Goal: Task Accomplishment & Management: Complete application form

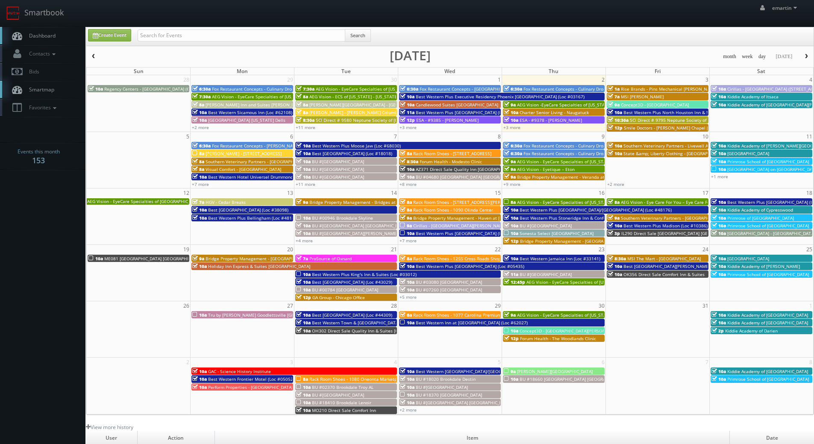
click at [340, 144] on span "Best Western Plus Moose Jaw (Loc #68030)" at bounding box center [356, 146] width 89 height 6
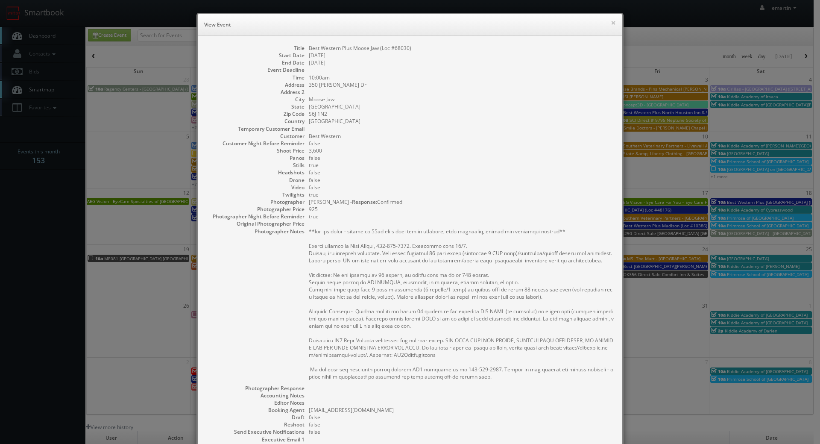
drag, startPoint x: 633, startPoint y: 74, endPoint x: 612, endPoint y: 41, distance: 39.2
click at [634, 74] on div "× View Event Title Best Western Plus Moose Jaw (Loc #68030) Start Date 10/07/20…" at bounding box center [410, 222] width 820 height 444
click at [611, 21] on button "×" at bounding box center [613, 23] width 5 height 6
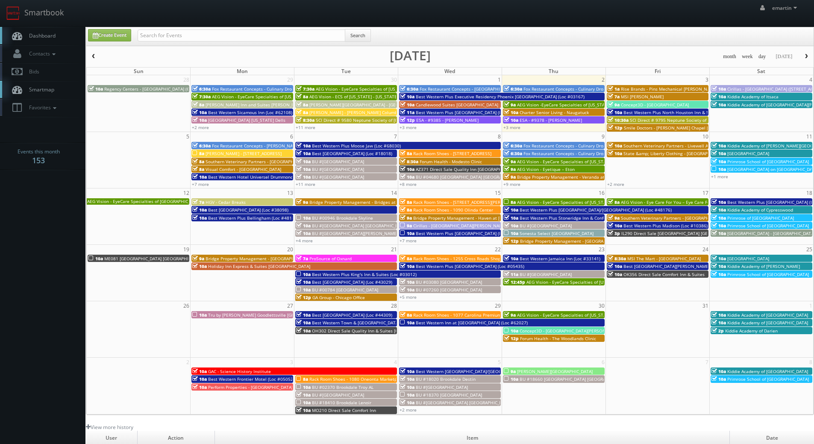
click at [66, 32] on link "Dashboard" at bounding box center [42, 36] width 85 height 18
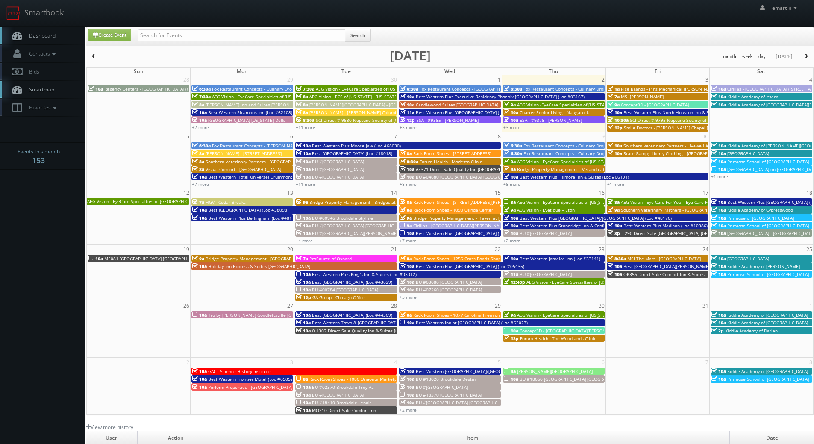
click at [48, 29] on link "Dashboard" at bounding box center [42, 36] width 85 height 18
click at [50, 32] on span "Dashboard" at bounding box center [40, 35] width 31 height 7
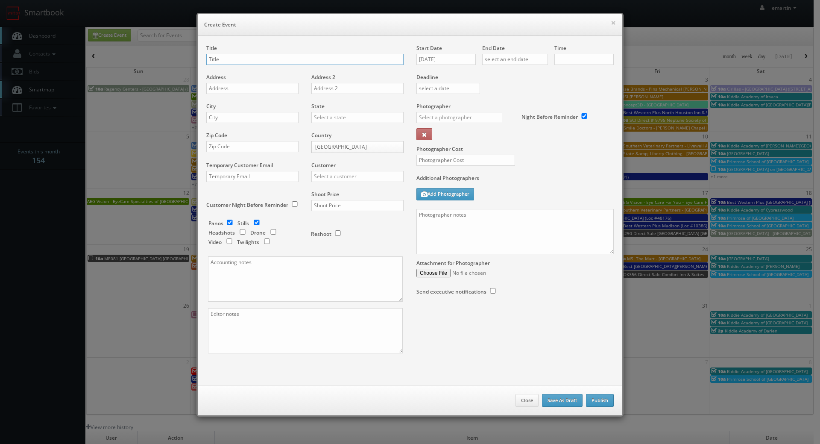
checkbox input "true"
type input "10:00am"
checkbox input "true"
click at [434, 59] on input "10/02/2025" at bounding box center [446, 59] width 59 height 11
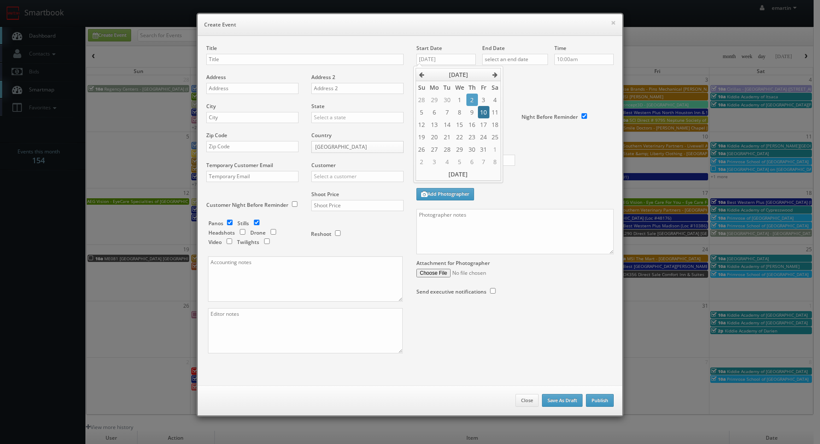
click at [479, 114] on td "10" at bounding box center [483, 112] width 11 height 12
type input "10/10/2025"
drag, startPoint x: 511, startPoint y: 56, endPoint x: 515, endPoint y: 65, distance: 10.1
click at [511, 57] on input "text" at bounding box center [515, 59] width 66 height 11
click at [547, 109] on td "10" at bounding box center [549, 112] width 11 height 12
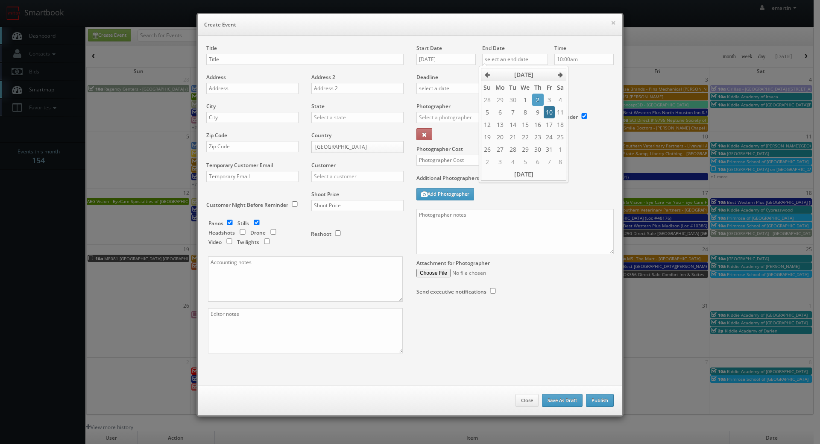
type input "10/10/2025"
click at [263, 32] on div "× Create Event" at bounding box center [410, 25] width 425 height 22
click at [240, 62] on input "text" at bounding box center [304, 59] width 197 height 11
paste input "Best Western Plus Canyon Pines"
click at [322, 60] on input "Best Western Plus Canyon Pines (Loc #" at bounding box center [304, 59] width 197 height 11
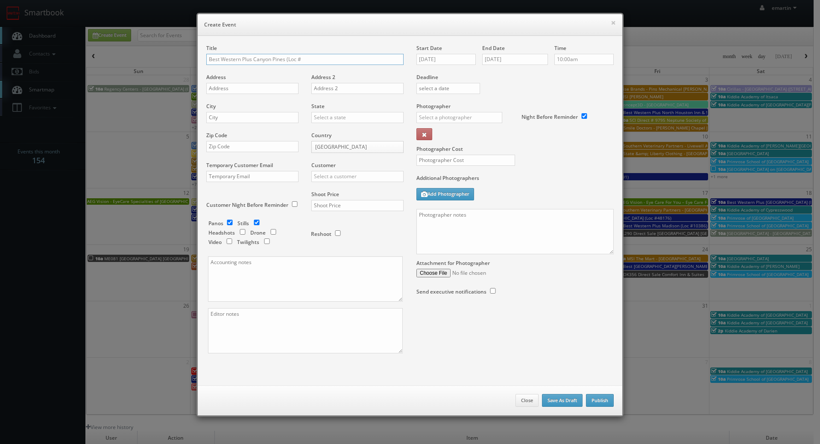
paste input "45083"
type input "Best Western Plus Canyon Pines (Loc #45083)"
click at [257, 95] on div "Address" at bounding box center [255, 87] width 99 height 29
drag, startPoint x: 257, startPoint y: 93, endPoint x: 248, endPoint y: 94, distance: 9.5
click at [257, 93] on input "text" at bounding box center [252, 88] width 92 height 11
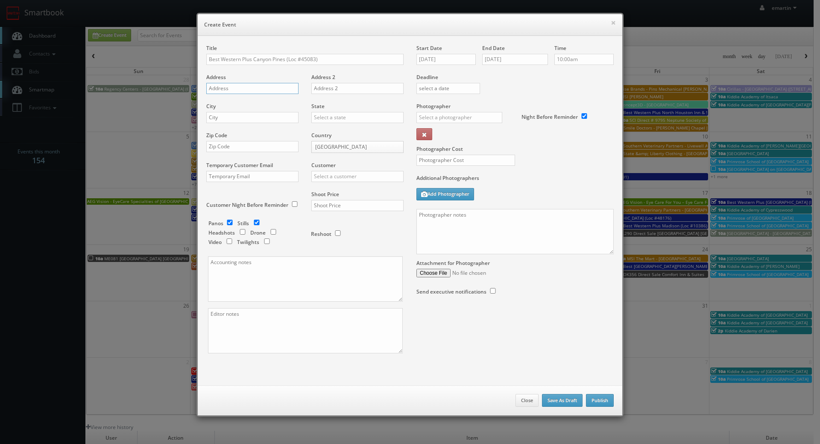
paste input "6650 Highway 89"
type input "6650 Highway 89"
click at [258, 122] on input "text" at bounding box center [252, 117] width 92 height 11
paste input "South Ogden"
type input "South Ogden"
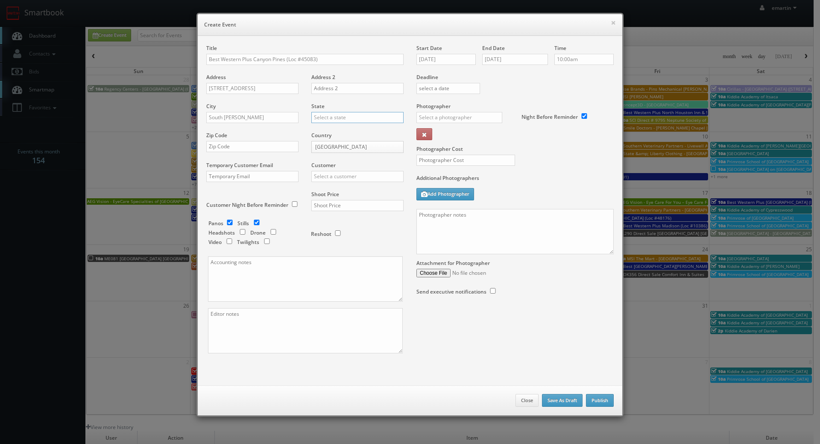
click at [321, 116] on input "text" at bounding box center [357, 117] width 92 height 11
click at [316, 131] on div "[US_STATE]" at bounding box center [357, 131] width 91 height 14
type input "[US_STATE]"
click at [235, 145] on input "text" at bounding box center [252, 146] width 92 height 11
paste input "84405"
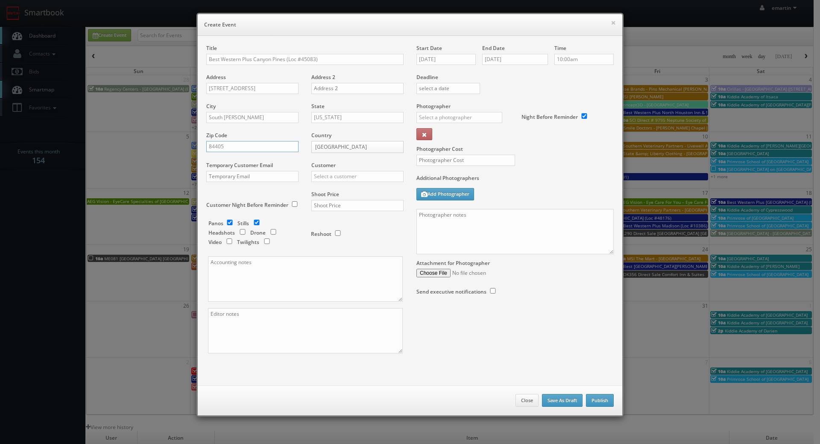
type input "84405"
drag, startPoint x: 346, startPoint y: 205, endPoint x: 351, endPoint y: 178, distance: 27.4
click at [346, 205] on input "text" at bounding box center [357, 205] width 92 height 11
click at [351, 177] on input "text" at bounding box center [357, 176] width 92 height 11
click at [346, 188] on div "Best Western" at bounding box center [357, 190] width 91 height 14
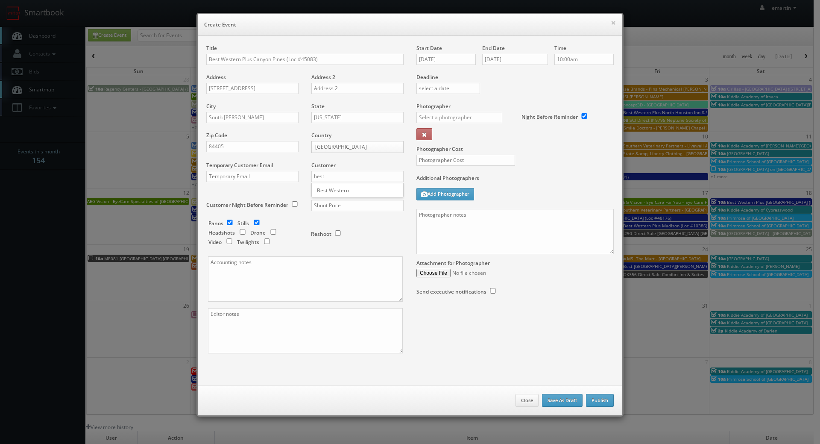
type input "Best Western"
click at [339, 203] on input "text" at bounding box center [357, 205] width 92 height 11
click at [311, 210] on input "text" at bounding box center [357, 205] width 92 height 11
type input "2,025"
click at [366, 223] on div "Reshoot" at bounding box center [353, 230] width 85 height 20
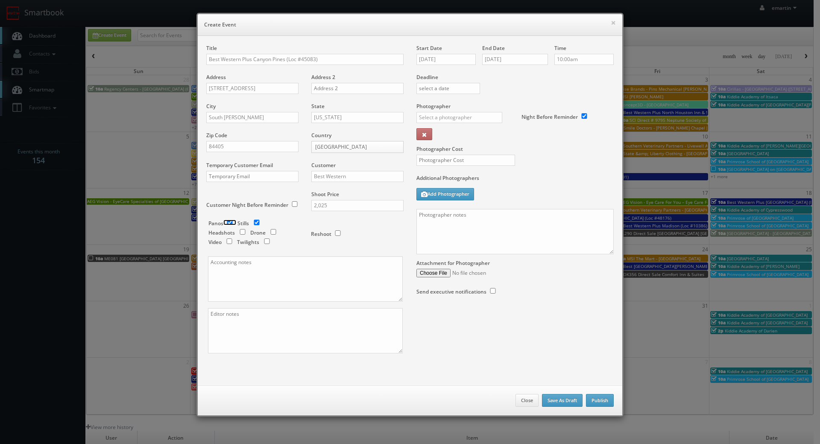
click at [226, 224] on input "checkbox" at bounding box center [229, 223] width 13 height 6
checkbox input "false"
click at [264, 240] on input "checkbox" at bounding box center [267, 241] width 13 height 6
checkbox input "true"
click at [429, 126] on div "_justin _photog1 Glen Aronwits Chris Dailey John Varnedore John Saunders Craig …" at bounding box center [463, 120] width 92 height 16
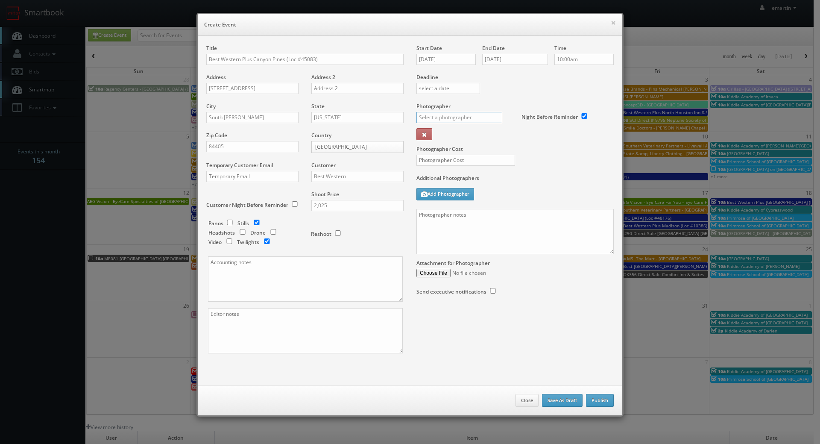
click at [435, 120] on input "text" at bounding box center [460, 117] width 86 height 11
click at [458, 132] on div "Kent Shelton" at bounding box center [462, 136] width 91 height 14
type input "Kent Shelton"
click at [461, 156] on input "text" at bounding box center [466, 160] width 99 height 11
type input "600"
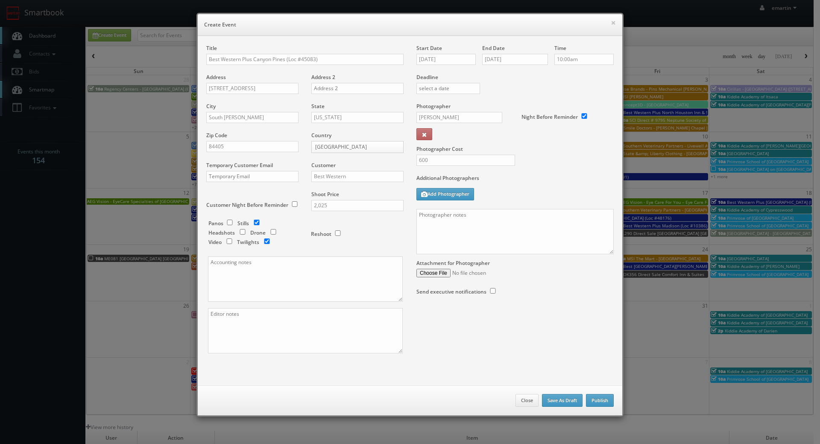
click at [530, 155] on div "Photographer Cost 600" at bounding box center [515, 139] width 210 height 72
click at [577, 166] on div "Photographer Cost 600" at bounding box center [515, 139] width 210 height 72
click at [482, 252] on textarea at bounding box center [515, 231] width 197 height 45
paste textarea "Onsite contact is ______. Overnight stay ___. Stills, and exterior twilights. F…"
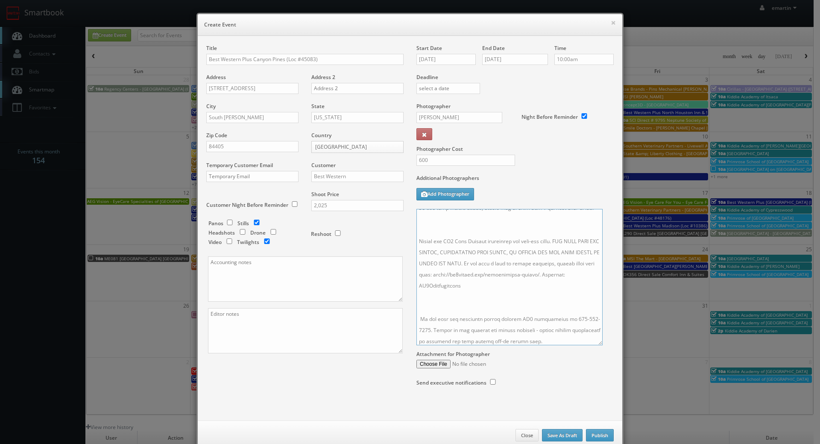
scroll to position [226, 0]
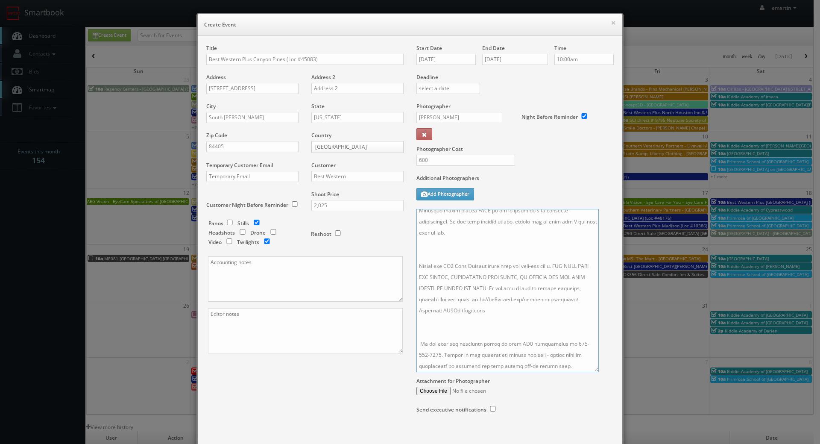
drag, startPoint x: 609, startPoint y: 252, endPoint x: 594, endPoint y: 370, distance: 118.9
click at [594, 370] on textarea at bounding box center [508, 290] width 182 height 163
click at [449, 311] on textarea at bounding box center [508, 290] width 182 height 163
click at [461, 253] on textarea at bounding box center [508, 290] width 182 height 163
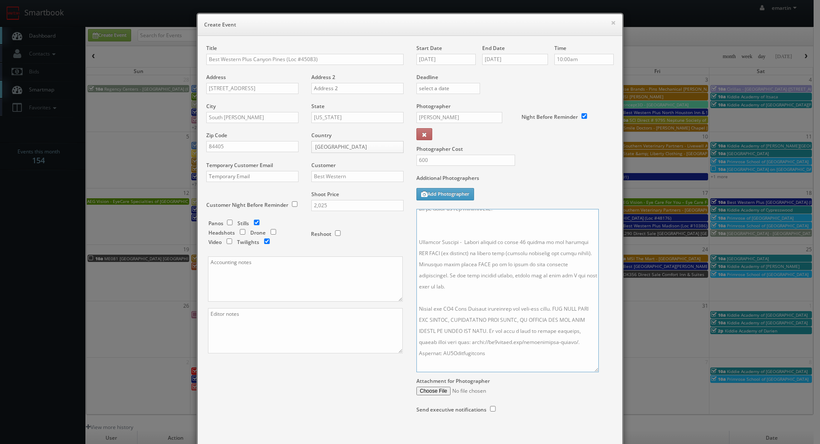
drag, startPoint x: 454, startPoint y: 236, endPoint x: 450, endPoint y: 235, distance: 4.5
click at [454, 236] on textarea at bounding box center [508, 290] width 182 height 163
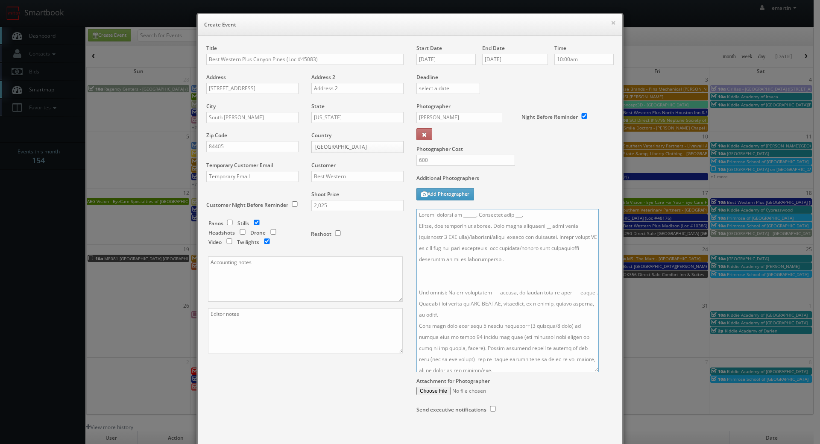
click at [455, 279] on textarea at bounding box center [508, 290] width 182 height 163
drag, startPoint x: 535, startPoint y: 226, endPoint x: 534, endPoint y: 244, distance: 18.8
click at [535, 226] on textarea at bounding box center [508, 290] width 182 height 163
click at [486, 281] on textarea at bounding box center [508, 290] width 182 height 163
click at [524, 209] on textarea at bounding box center [508, 290] width 182 height 163
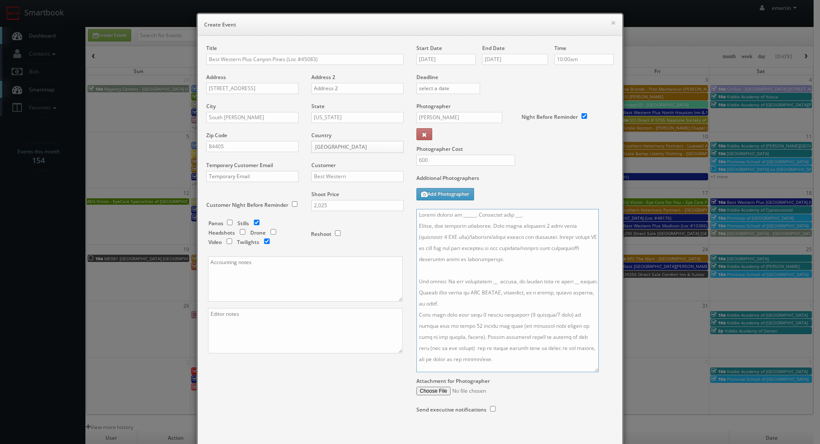
drag, startPoint x: 523, startPoint y: 214, endPoint x: 509, endPoint y: 214, distance: 14.1
click at [509, 214] on textarea at bounding box center [508, 290] width 182 height 163
click at [532, 164] on div "Photographer Cost 600" at bounding box center [515, 139] width 210 height 72
click at [497, 239] on textarea at bounding box center [508, 290] width 182 height 163
drag, startPoint x: 467, startPoint y: 215, endPoint x: 474, endPoint y: 222, distance: 9.7
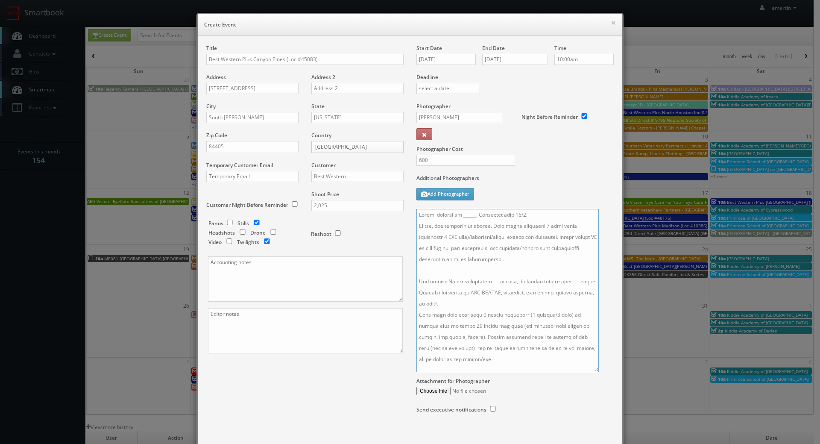
click at [468, 215] on textarea at bounding box center [508, 290] width 182 height 163
paste textarea "Merrill Pitcher, bwcanyonpines@comcast.net, 801-710-2926"
drag, startPoint x: 565, startPoint y: 211, endPoint x: 492, endPoint y: 217, distance: 73.3
click at [492, 217] on textarea at bounding box center [508, 290] width 182 height 163
click at [538, 255] on textarea at bounding box center [508, 290] width 182 height 163
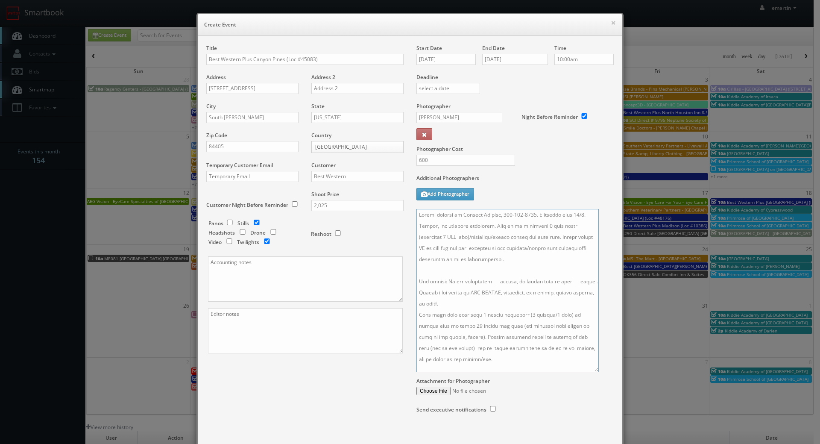
type textarea "Onsite contact is Merrill Pitcher, 801-710-2926. Overnight stay 10/9. Stills, a…"
click at [537, 196] on div "Additional Photographers Add Photographer" at bounding box center [515, 191] width 197 height 35
click at [361, 395] on div "Title Best Western Plus Canyon Pines (Loc #45083) Address 6650 Highway 89 Addre…" at bounding box center [410, 237] width 420 height 386
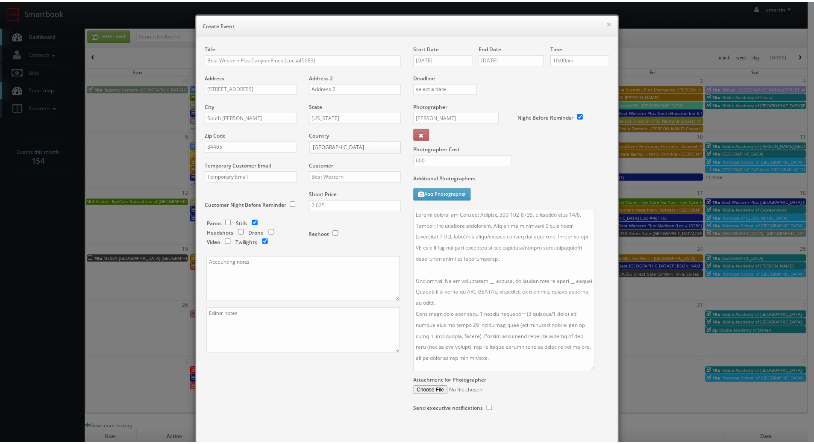
scroll to position [47, 0]
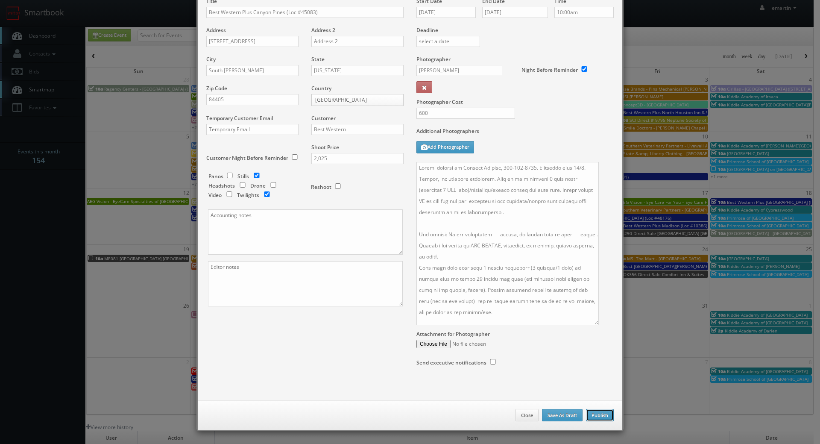
click at [605, 413] on button "Publish" at bounding box center [600, 415] width 28 height 13
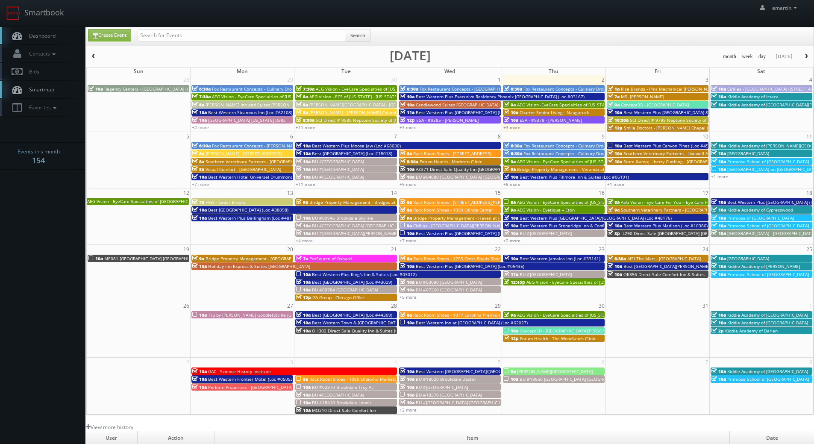
click at [53, 33] on span "Dashboard" at bounding box center [40, 35] width 31 height 7
click at [153, 24] on div "emartin emartin Profile Logout" at bounding box center [407, 13] width 814 height 26
click at [163, 38] on input "text" at bounding box center [242, 35] width 208 height 12
type input "44475"
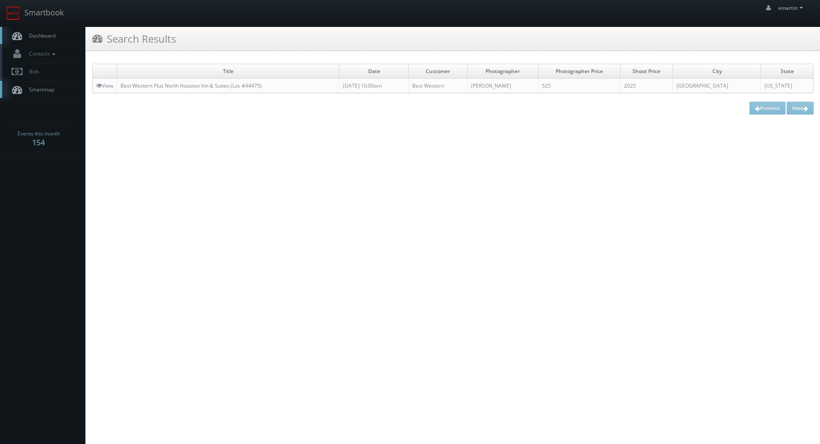
click at [157, 79] on td "Best Western Plus North Houston Inn & Suites (Loc #44475)" at bounding box center [228, 86] width 223 height 15
click at [160, 83] on link "Best Western Plus North Houston Inn & Suites (Loc #44475)" at bounding box center [190, 85] width 141 height 7
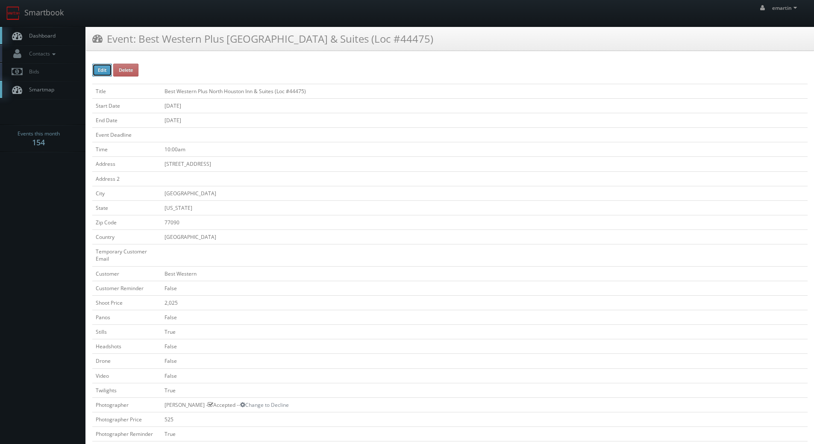
click at [109, 65] on button "Edit" at bounding box center [102, 70] width 20 height 13
type input "Best Western Plus [GEOGRAPHIC_DATA] &amp; Suites (Loc #44475)"
type input "[STREET_ADDRESS]"
type input "[GEOGRAPHIC_DATA]"
type input "77090"
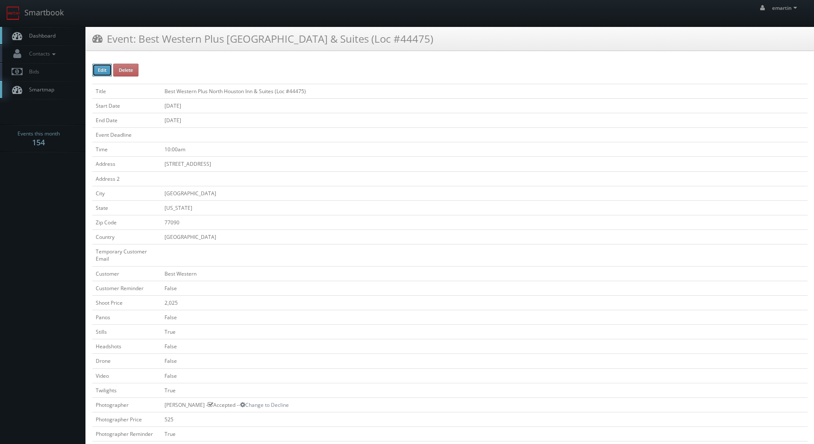
checkbox input "false"
type input "2,025"
checkbox input "false"
checkbox input "true"
checkbox input "false"
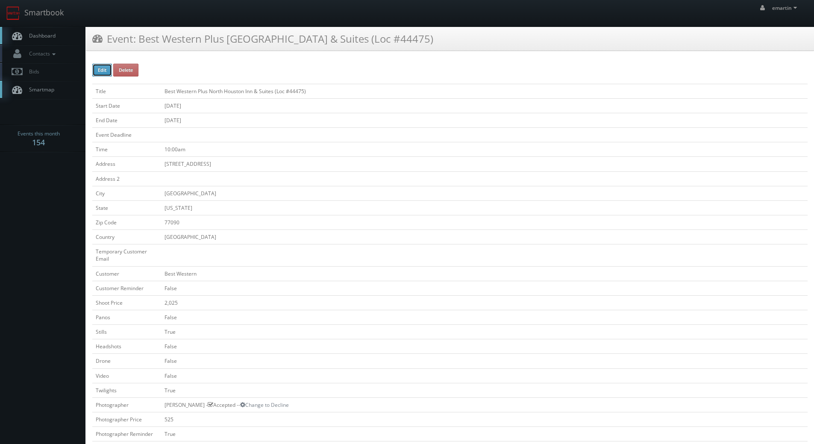
checkbox input "false"
checkbox input "true"
checkbox input "false"
type input "[DATE]"
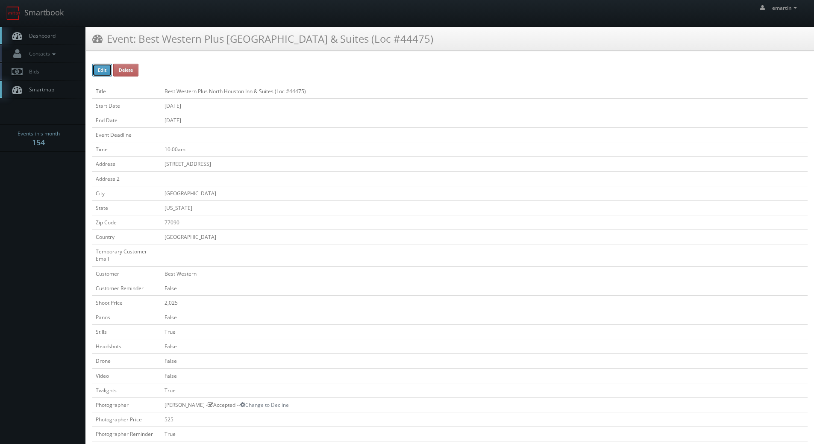
type input "[DATE]"
type input "10:00am"
checkbox input "true"
checkbox input "false"
type input "525"
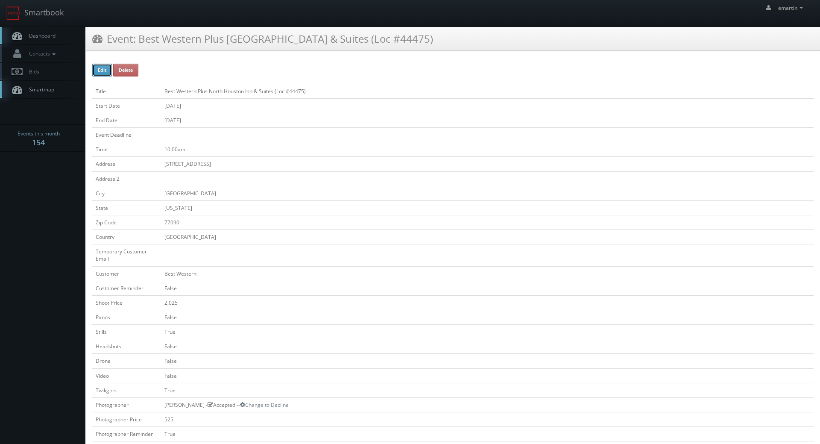
type input "2,025"
select select "[US_STATE]"
select select "fake55@mg.cs3calendar.com"
select select "1photosbyeddie@gmail.com"
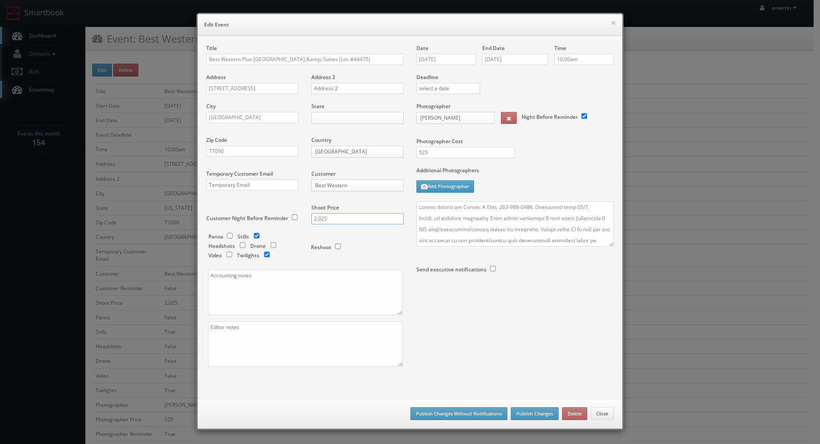
drag, startPoint x: 350, startPoint y: 221, endPoint x: 251, endPoint y: 213, distance: 98.6
click at [251, 213] on div "Title Best Western Plus North Houston Inn &amp; Suites (Loc #44475) Address 147…" at bounding box center [305, 212] width 210 height 337
type input "2275"
click at [445, 411] on button "Publish Changes Without Notifications" at bounding box center [459, 413] width 97 height 13
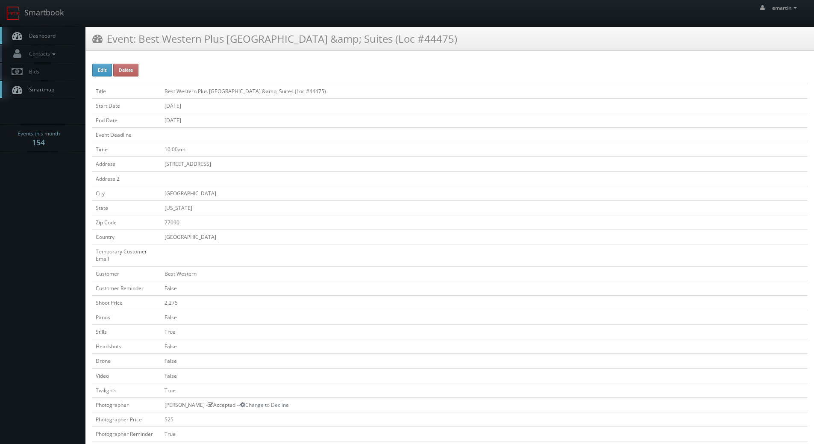
click at [47, 33] on span "Dashboard" at bounding box center [40, 35] width 31 height 7
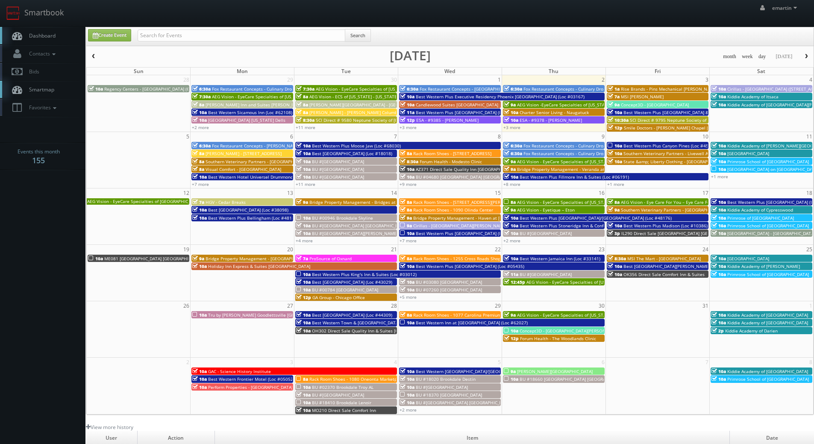
drag, startPoint x: 167, startPoint y: 26, endPoint x: 144, endPoint y: 21, distance: 23.7
click at [167, 22] on nav "Smartbook Toggle Side Navigation Toggle Top Navigation emartin emartin Profile …" at bounding box center [407, 13] width 814 height 27
click at [56, 24] on link "Smartbook" at bounding box center [35, 13] width 70 height 26
click at [29, 29] on link "Dashboard" at bounding box center [42, 36] width 85 height 18
click at [216, 12] on div "emartin emartin Profile Logout" at bounding box center [407, 13] width 814 height 26
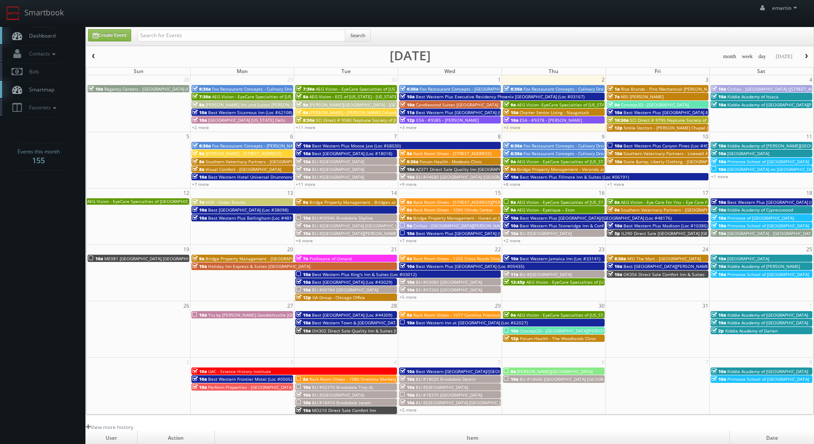
click at [32, 32] on span "Dashboard" at bounding box center [40, 35] width 31 height 7
click at [126, 32] on link "Create Event" at bounding box center [109, 35] width 43 height 12
type input "10/02/2025"
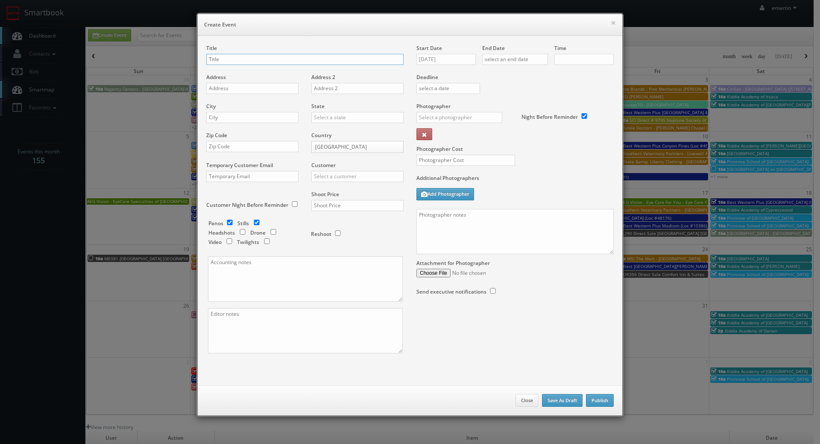
checkbox input "true"
type input "10:00am"
checkbox input "true"
click at [237, 63] on input "text" at bounding box center [304, 59] width 197 height 11
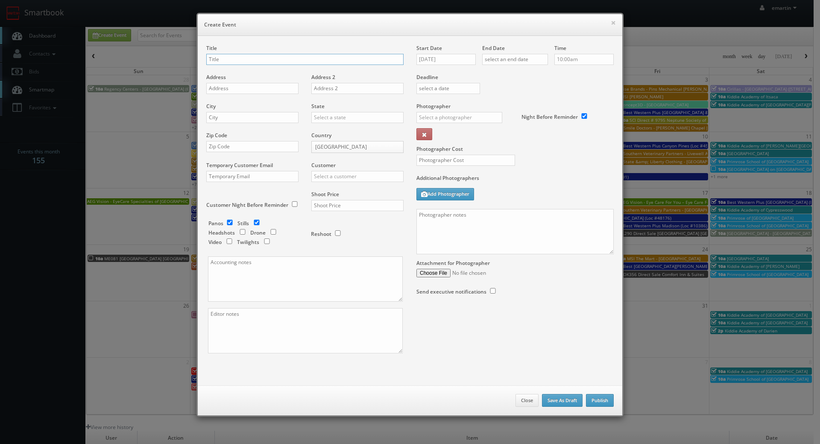
paste input "SCI Direct"
click at [247, 59] on input "SCI Direct # 9580 Neptune Society of [GEOGRAPHIC_DATA]" at bounding box center [304, 59] width 197 height 11
click at [327, 62] on input "SCI Direct # 9812 Neptune Society of Belmont" at bounding box center [304, 59] width 197 height 11
drag, startPoint x: 327, startPoint y: 62, endPoint x: 306, endPoint y: 63, distance: 21.4
click at [306, 63] on input "SCI Direct # 9812 Neptune Society of Belmont" at bounding box center [304, 59] width 197 height 11
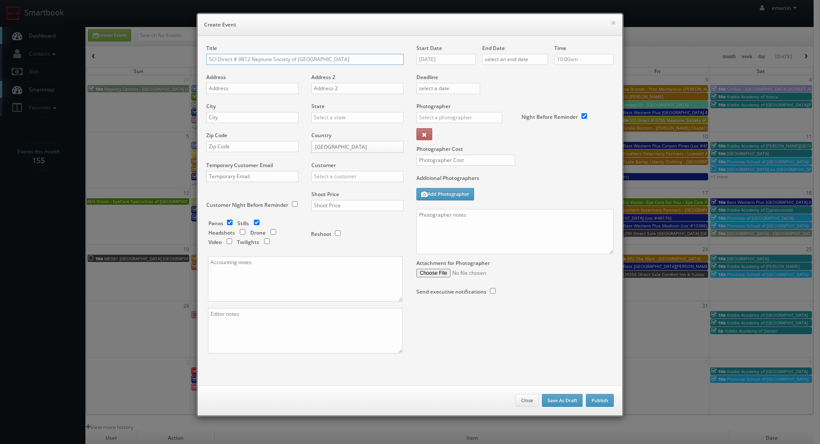
type input "SCI Direct # 9812 Neptune Society of [GEOGRAPHIC_DATA]"
click at [241, 95] on div "Address" at bounding box center [255, 87] width 99 height 29
drag, startPoint x: 233, startPoint y: 91, endPoint x: 224, endPoint y: 95, distance: 9.4
click at [233, 91] on input "text" at bounding box center [252, 88] width 92 height 11
paste input "2819 West March Lane, Suite A4"
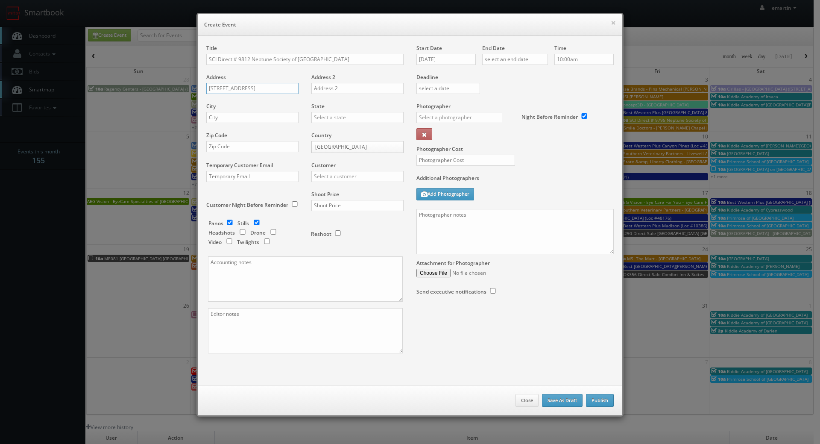
type input "2819 West March Lane, Suite A4"
click at [237, 124] on div "City" at bounding box center [255, 117] width 99 height 29
drag, startPoint x: 241, startPoint y: 121, endPoint x: 250, endPoint y: 120, distance: 9.4
click at [241, 121] on input "text" at bounding box center [252, 117] width 92 height 11
paste input "Stockton"
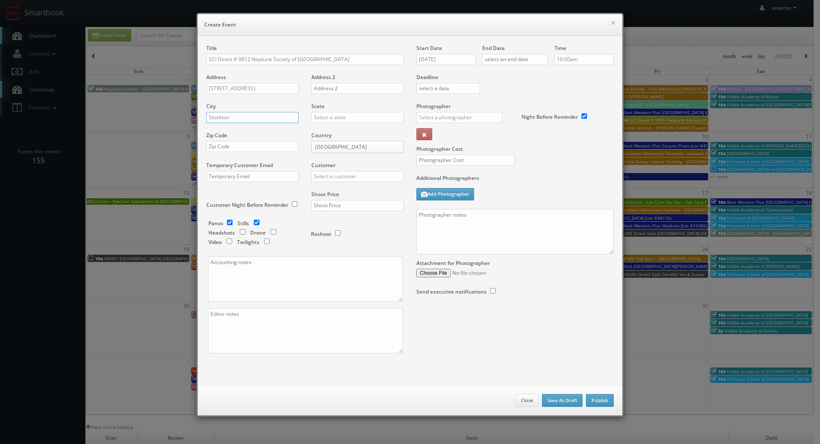
type input "Stockton"
click at [320, 120] on input "text" at bounding box center [357, 117] width 92 height 11
click at [323, 129] on div "[US_STATE]" at bounding box center [357, 131] width 91 height 14
type input "[US_STATE]"
click at [273, 142] on input "text" at bounding box center [252, 146] width 92 height 11
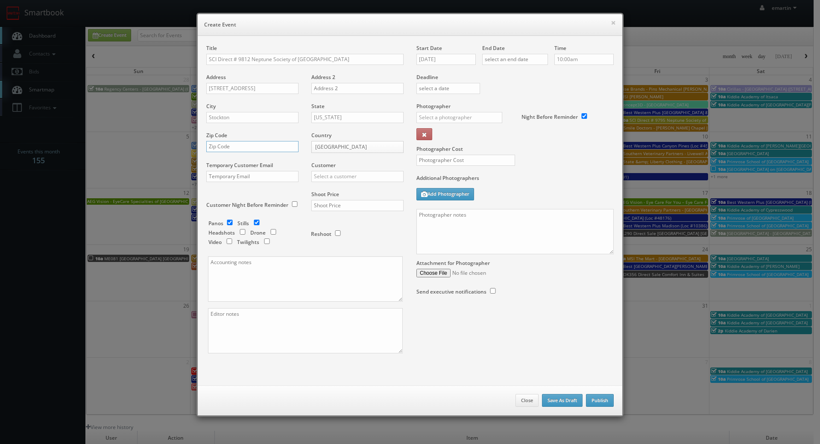
paste input "95219"
type input "95219"
click at [333, 176] on input "text" at bounding box center [357, 176] width 92 height 11
click at [333, 185] on div "SCI Direct Inc" at bounding box center [357, 190] width 91 height 14
type input "SCI Direct Inc"
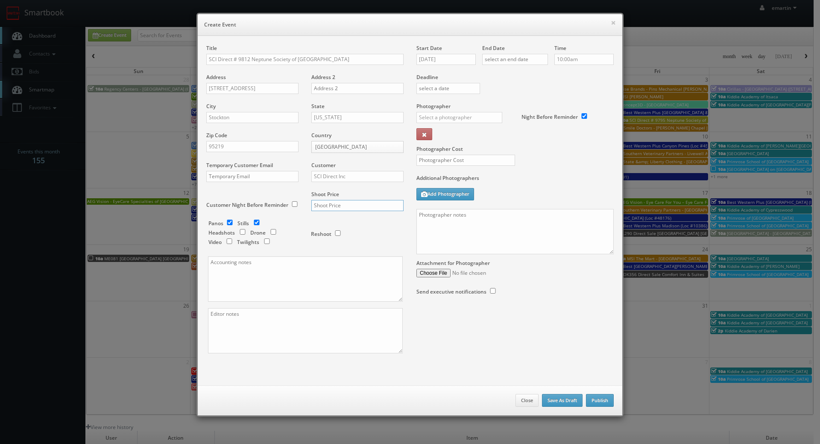
click at [333, 205] on input "text" at bounding box center [357, 205] width 92 height 11
type input "900"
drag, startPoint x: 406, startPoint y: 21, endPoint x: 407, endPoint y: 15, distance: 6.9
click at [407, 21] on h6 "Create Event" at bounding box center [410, 25] width 412 height 9
click at [467, 243] on textarea at bounding box center [515, 231] width 197 height 45
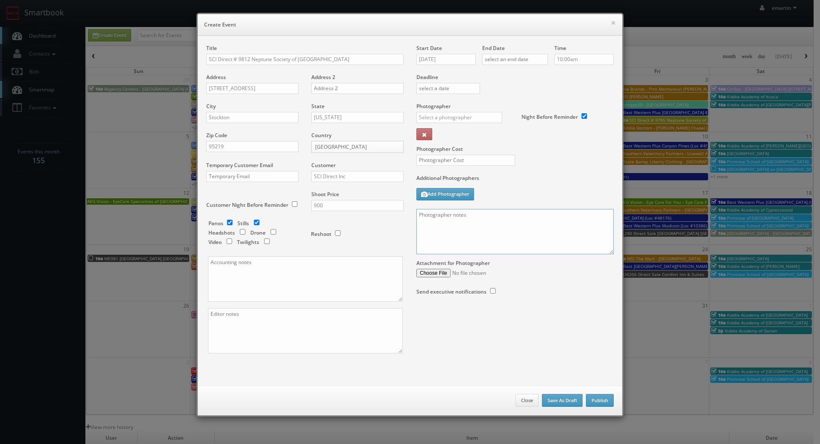
paste textarea "On-site contact is Noel Hanna 415-794-7058. For stills: We need to deliver 10 s…"
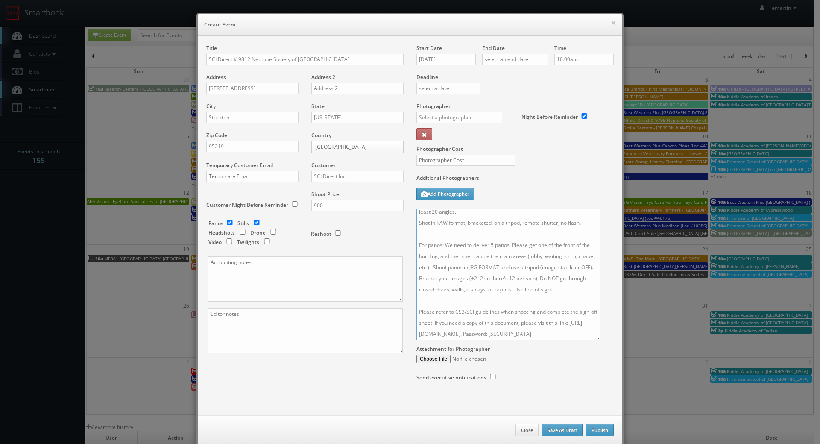
drag, startPoint x: 606, startPoint y: 250, endPoint x: 595, endPoint y: 340, distance: 90.9
click at [595, 340] on textarea "On-site contact is Noel Hanna 415-794-7058. For stills: We need to deliver 10 s…" at bounding box center [509, 274] width 184 height 131
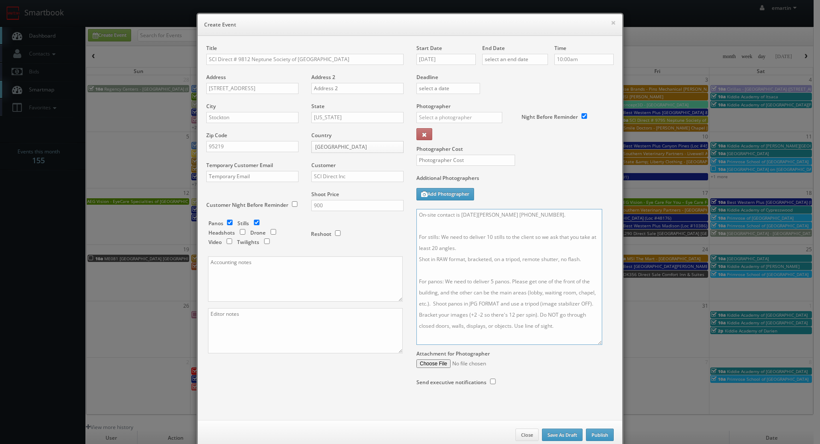
type textarea "On-site contact is Noel Hanna 415-794-7058. For stills: We need to deliver 10 s…"
drag, startPoint x: 497, startPoint y: 40, endPoint x: 523, endPoint y: 48, distance: 26.9
click at [497, 40] on div "Title SCI Direct # 9812 Neptune Society of Stockton Address 2819 West March Lan…" at bounding box center [410, 228] width 425 height 384
click at [571, 64] on input "10:00am" at bounding box center [584, 59] width 59 height 11
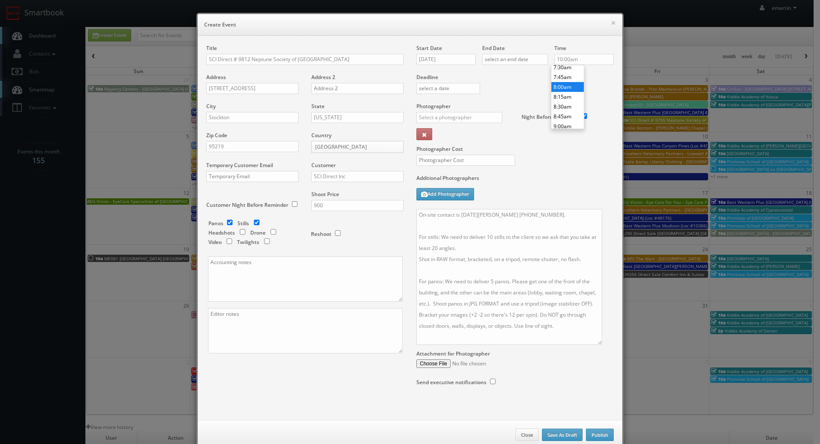
type input "8:00am"
click at [568, 85] on li "8:00am" at bounding box center [568, 87] width 32 height 10
click at [462, 59] on input "10/02/2025" at bounding box center [446, 59] width 59 height 11
click at [491, 139] on td "25" at bounding box center [496, 137] width 12 height 12
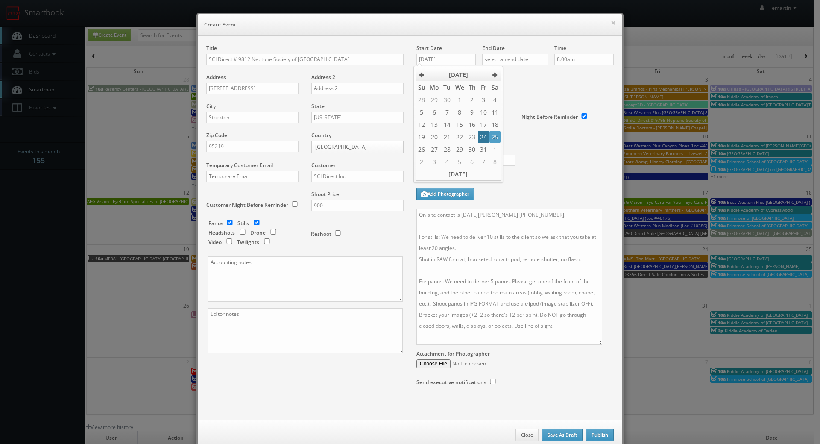
click at [485, 138] on td "24" at bounding box center [483, 137] width 11 height 12
type input "10/24/2025"
click at [520, 100] on div "Deadline" at bounding box center [515, 73] width 210 height 58
click at [518, 61] on input "text" at bounding box center [515, 59] width 66 height 11
click at [544, 134] on td "24" at bounding box center [549, 137] width 11 height 12
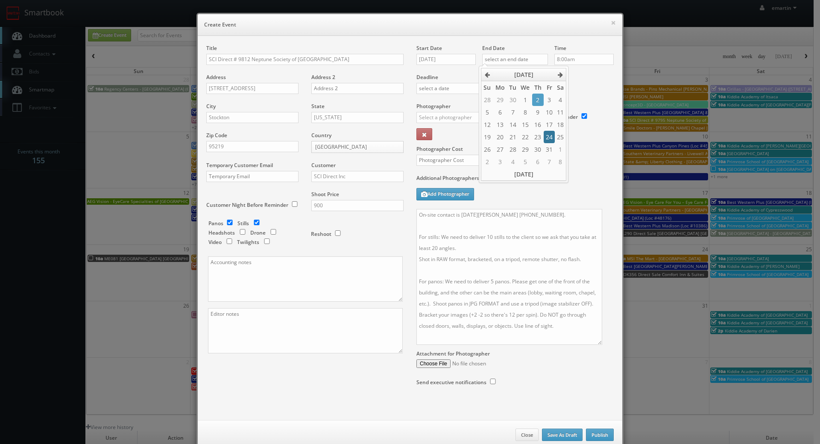
type input "10/24/2025"
click at [586, 88] on div "Deadline" at bounding box center [515, 73] width 210 height 58
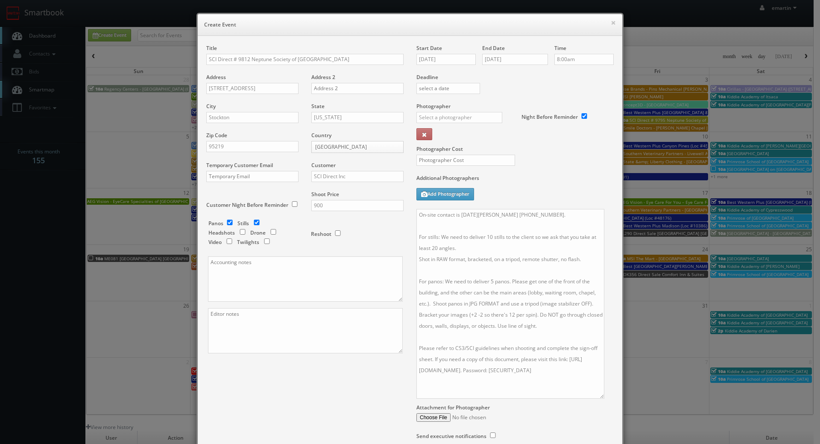
drag, startPoint x: 594, startPoint y: 342, endPoint x: 597, endPoint y: 396, distance: 53.9
click at [597, 396] on textarea "On-site contact is Noel Hanna 415-794-7058. For stills: We need to deliver 10 s…" at bounding box center [511, 304] width 188 height 190
click at [615, 222] on div "Start Date 10/24/2025 End Date 10/24/2025 Time 8:00am Deadline Photographer _ju…" at bounding box center [515, 250] width 210 height 412
drag, startPoint x: 535, startPoint y: 218, endPoint x: 461, endPoint y: 217, distance: 73.5
click at [461, 217] on textarea "On-site contact is Noel Hanna 415-794-7058. For stills: We need to deliver 10 s…" at bounding box center [511, 304] width 188 height 190
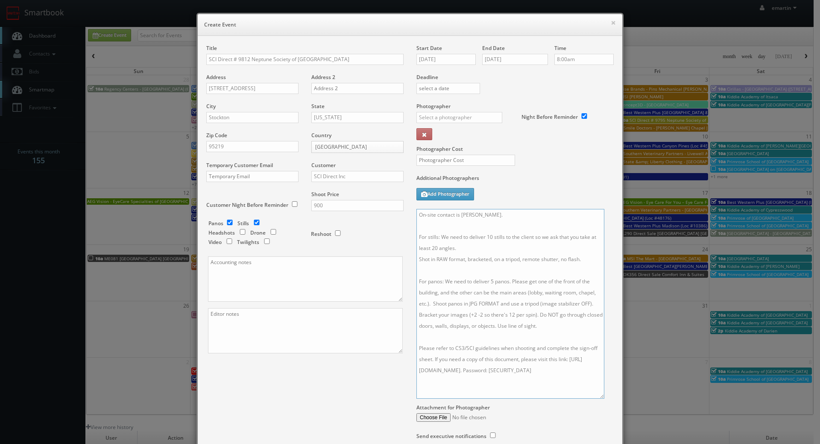
click at [526, 212] on textarea "On-site contact is Rillie Fox-Perez. For stills: We need to deliver 10 stills t…" at bounding box center [511, 304] width 188 height 190
paste textarea "209-955-4090"
type textarea "On-site contact is Rillie Fox-Perez 209-955-4090 For stills: We need to deliver…"
click at [439, 57] on input "10/24/2025" at bounding box center [446, 59] width 59 height 11
click at [539, 164] on div "Photographer Cost" at bounding box center [515, 139] width 210 height 72
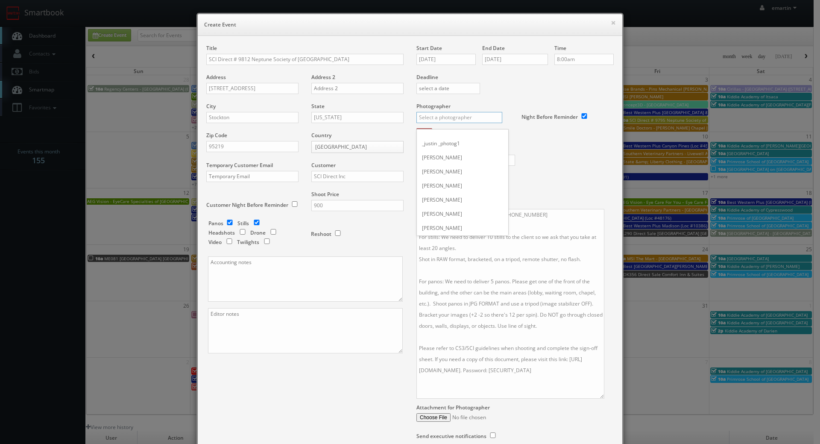
click at [458, 120] on input "text" at bounding box center [460, 117] width 86 height 11
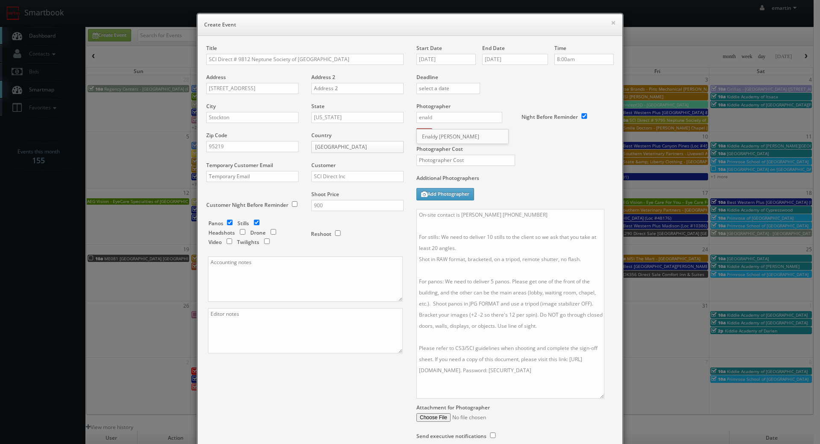
click at [450, 140] on div "Enaldy Leite" at bounding box center [462, 136] width 91 height 14
type input "Enaldy Leite"
click at [554, 147] on label "Photographer Cost" at bounding box center [515, 148] width 210 height 7
click at [458, 159] on input "text" at bounding box center [466, 160] width 99 height 11
type input "350"
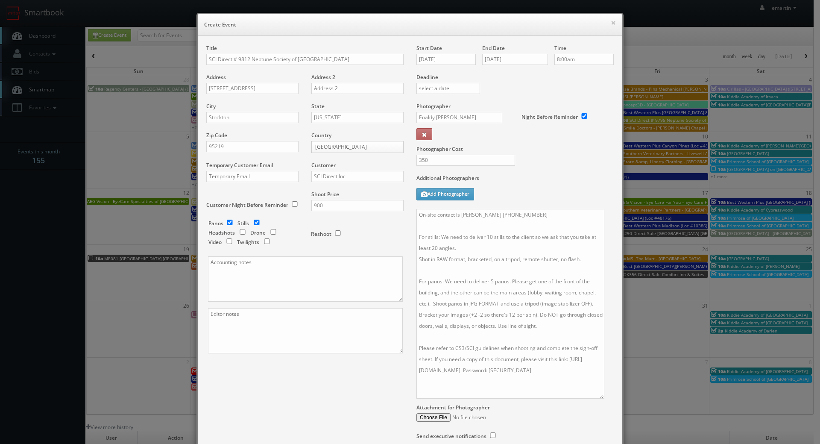
click at [542, 198] on div "Additional Photographers Add Photographer" at bounding box center [515, 191] width 197 height 35
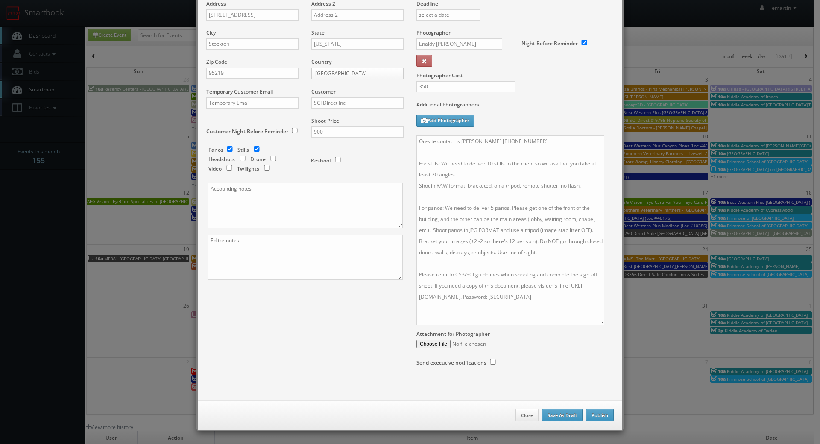
scroll to position [0, 0]
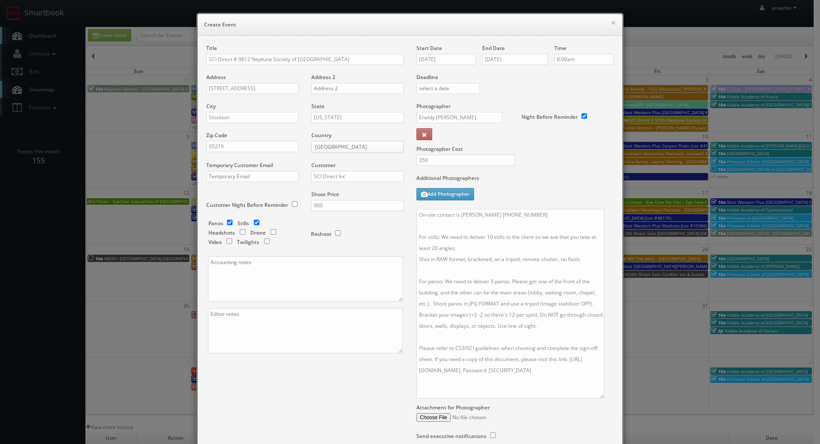
click at [557, 191] on div "Additional Photographers Add Photographer" at bounding box center [515, 191] width 197 height 35
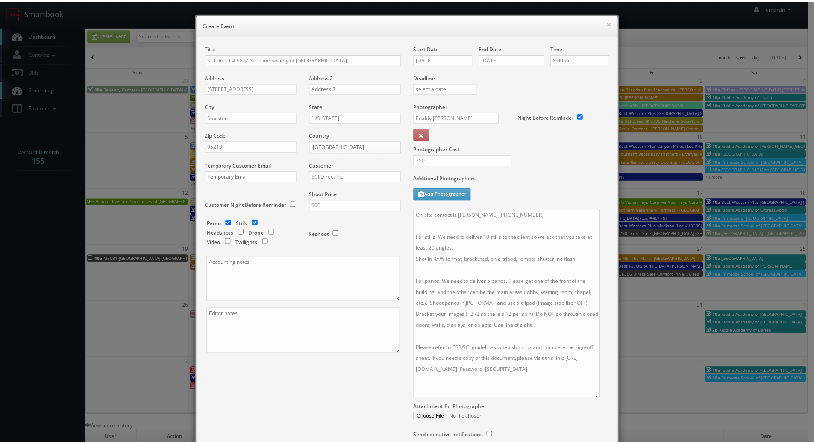
scroll to position [73, 0]
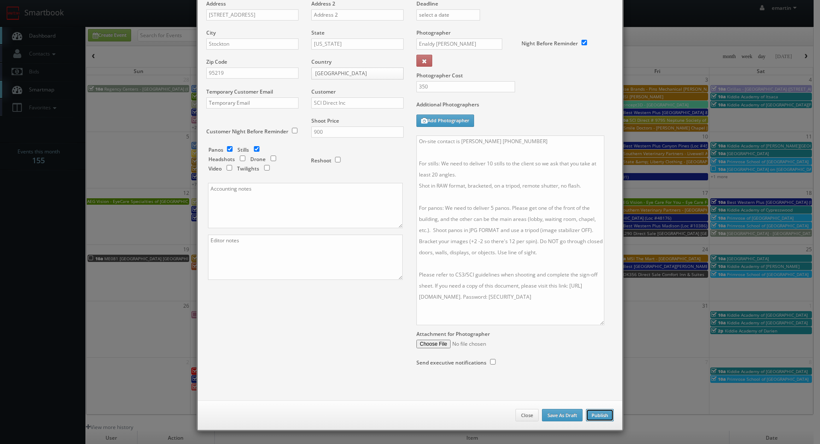
click at [597, 416] on button "Publish" at bounding box center [600, 415] width 28 height 13
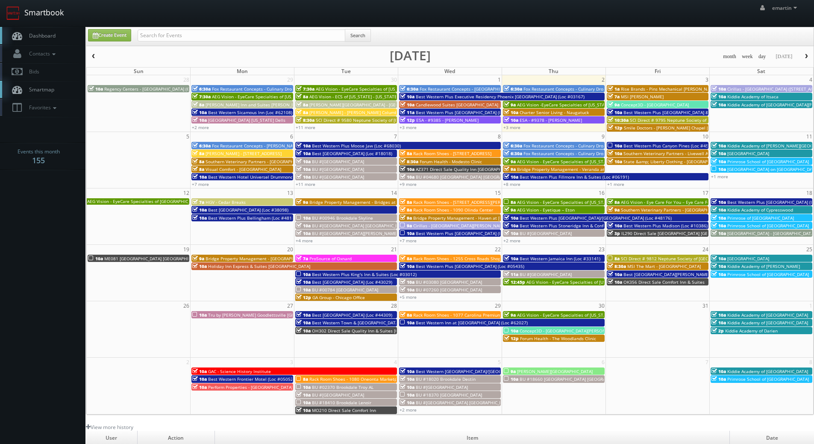
click at [45, 26] on link "Smartbook" at bounding box center [35, 13] width 70 height 26
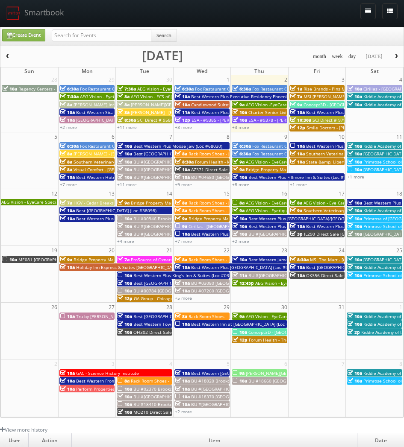
click at [133, 120] on span "8:30a" at bounding box center [127, 120] width 18 height 6
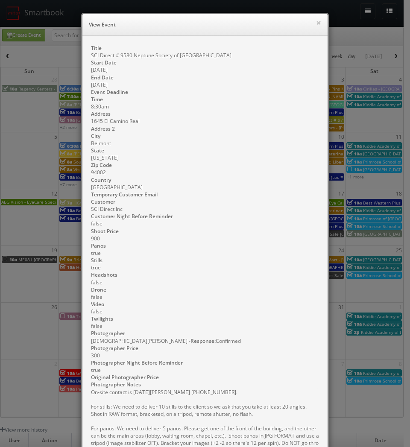
scroll to position [214, 0]
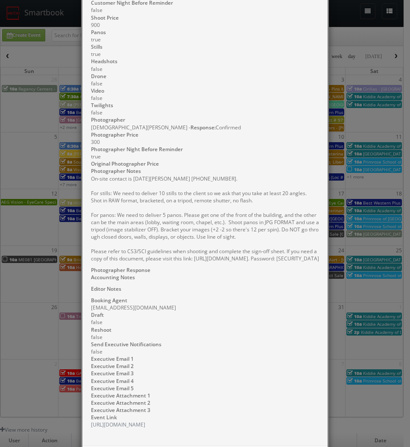
drag, startPoint x: 156, startPoint y: 264, endPoint x: 88, endPoint y: 182, distance: 107.5
click at [91, 182] on pre "On-site contact is [DATE][PERSON_NAME] [PHONE_NUMBER]. For stills: We need to d…" at bounding box center [205, 218] width 228 height 87
copy pre "On-site contact is [DATE][PERSON_NAME] [PHONE_NUMBER]. For stills: We need to d…"
click at [212, 209] on pre "On-site contact is [DATE][PERSON_NAME] [PHONE_NUMBER]. For stills: We need to d…" at bounding box center [205, 218] width 228 height 87
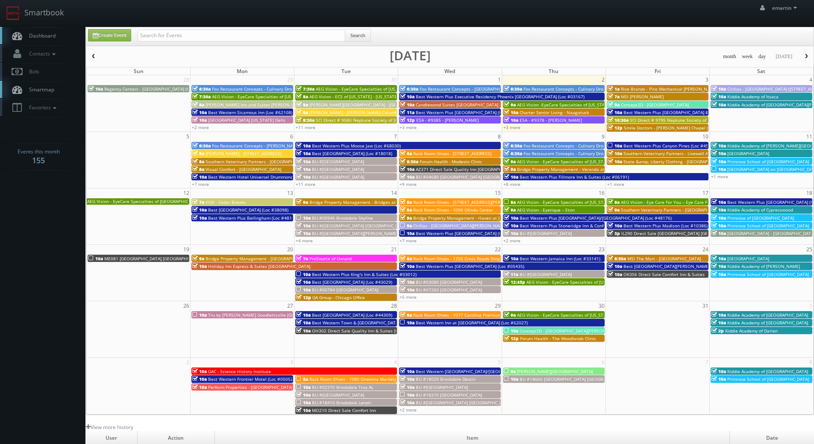
click at [323, 120] on span "SCI Direct # 9580 Neptune Society of [GEOGRAPHIC_DATA]" at bounding box center [376, 120] width 120 height 6
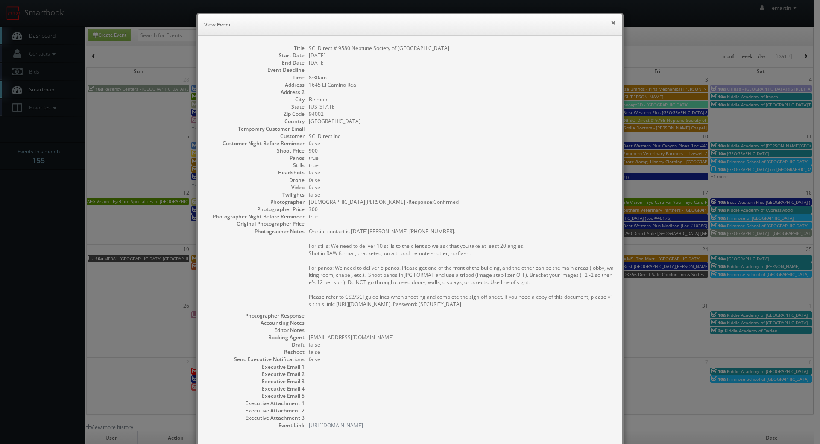
click at [613, 21] on button "×" at bounding box center [613, 23] width 5 height 6
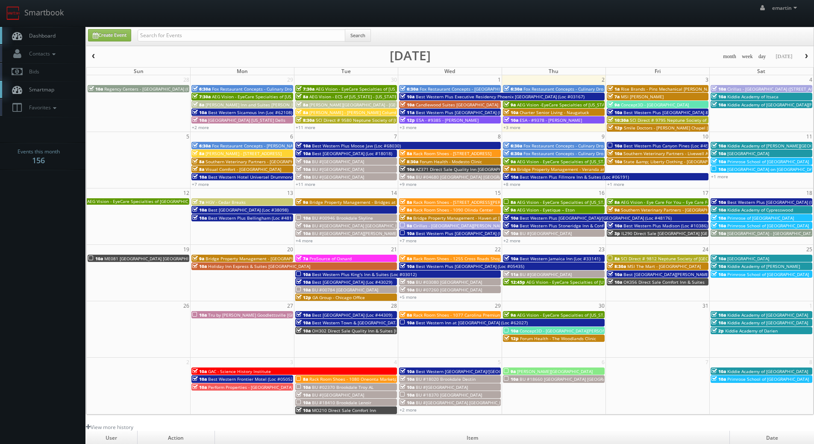
click at [450, 16] on div "emartin emartin Profile Logout" at bounding box center [407, 13] width 814 height 26
click at [297, 12] on div "emartin emartin Profile Logout" at bounding box center [407, 13] width 814 height 26
click at [126, 257] on span "ME081 [GEOGRAPHIC_DATA] [GEOGRAPHIC_DATA]" at bounding box center [154, 259] width 100 height 6
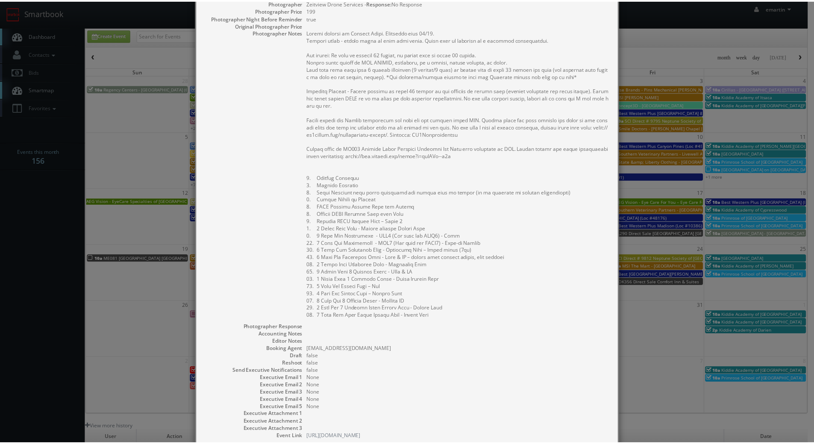
scroll to position [271, 0]
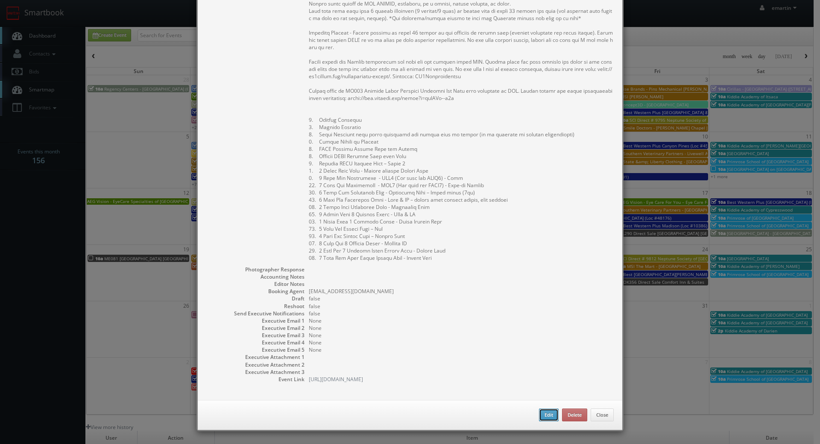
click at [543, 414] on button "Edit" at bounding box center [549, 414] width 20 height 13
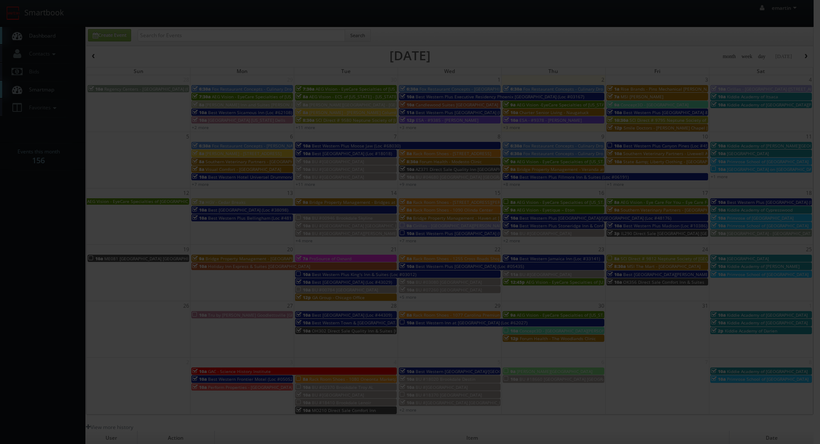
type input "ME081 [GEOGRAPHIC_DATA] [GEOGRAPHIC_DATA]"
type input "[STREET_ADDRESS][PERSON_NAME]"
type input "[GEOGRAPHIC_DATA]"
select select "[US_STATE]"
type input "04101"
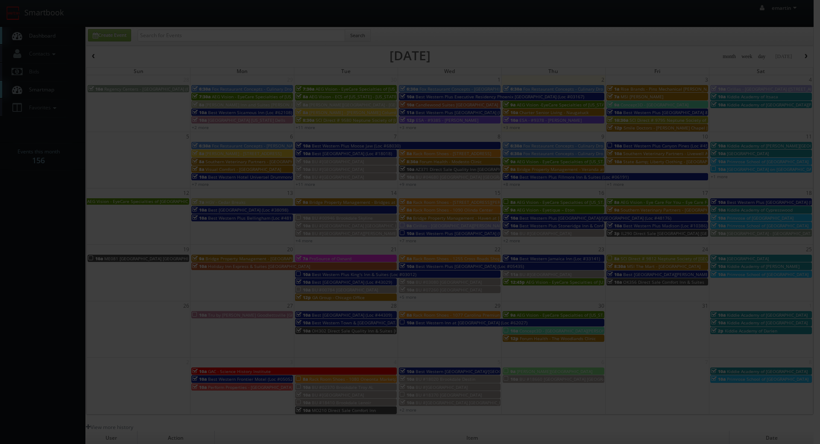
type input "1,800"
checkbox input "true"
type input "10/19/2025"
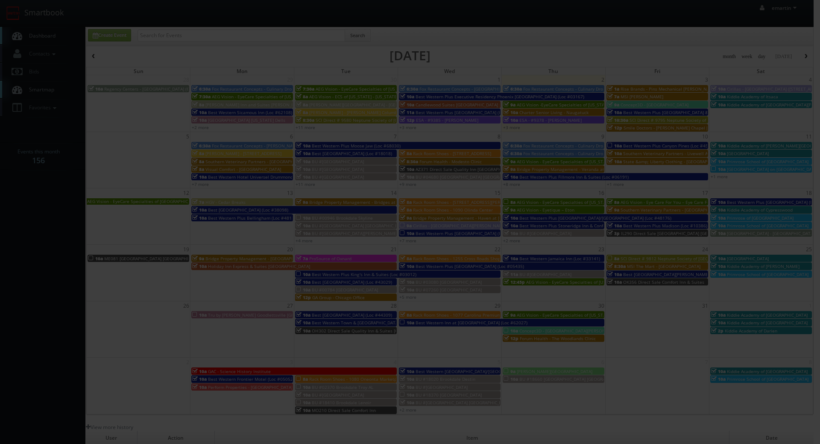
type input "10/19/2025"
type input "10:00am"
checkbox input "true"
type textarea "Onsite contact is Matthew Tobin. Overnight stay 10/18. Partial shoot - please r…"
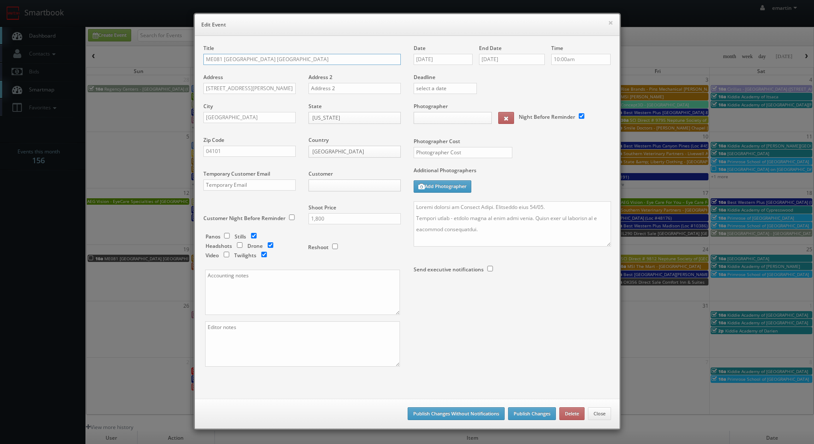
click at [203, 59] on input "ME081 Cambria Hotel Portland Downtown Old Port" at bounding box center [301, 59] width 197 height 11
type input "1,800"
type input "400"
select select "fake69@mg.cs3calendar.com"
select select "curt@cjlfotos.com"
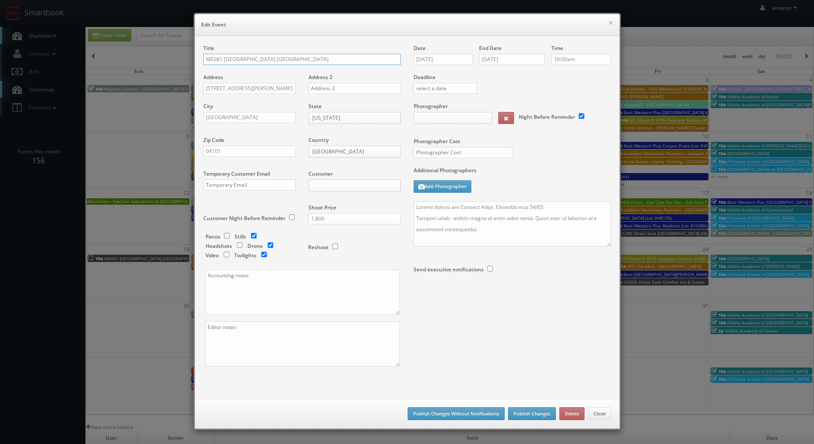
select select "cs3design360@gmail.com"
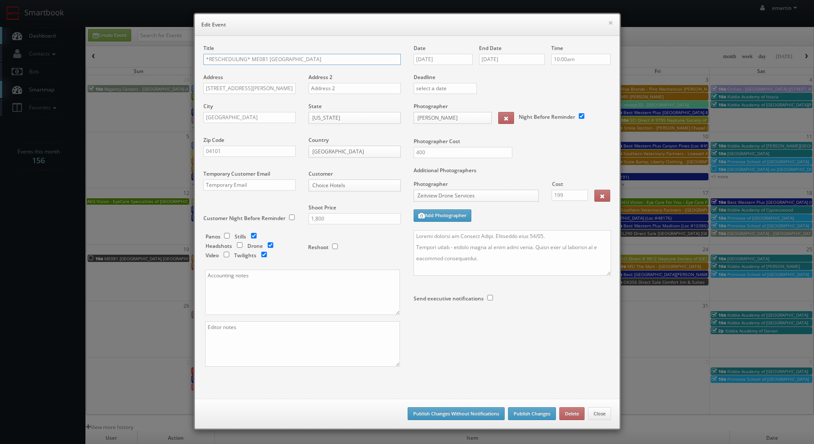
type input "*RESCHEDULING* ME081 [GEOGRAPHIC_DATA]"
click at [483, 411] on button "Publish Changes Without Notifications" at bounding box center [456, 413] width 97 height 13
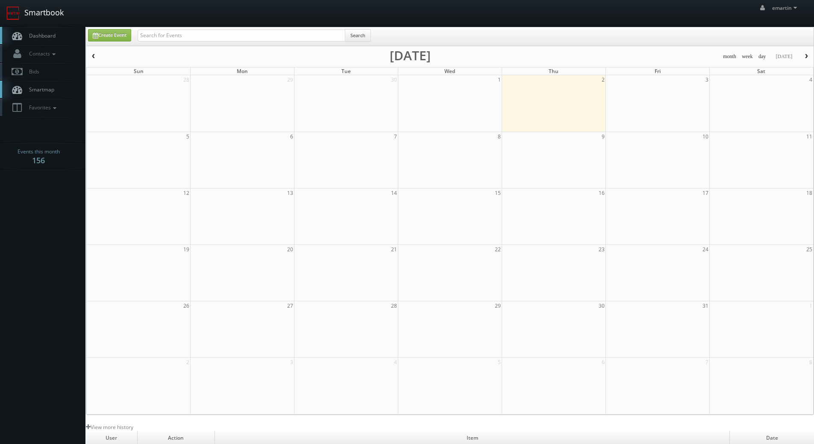
click at [50, 31] on link "Dashboard" at bounding box center [42, 36] width 85 height 18
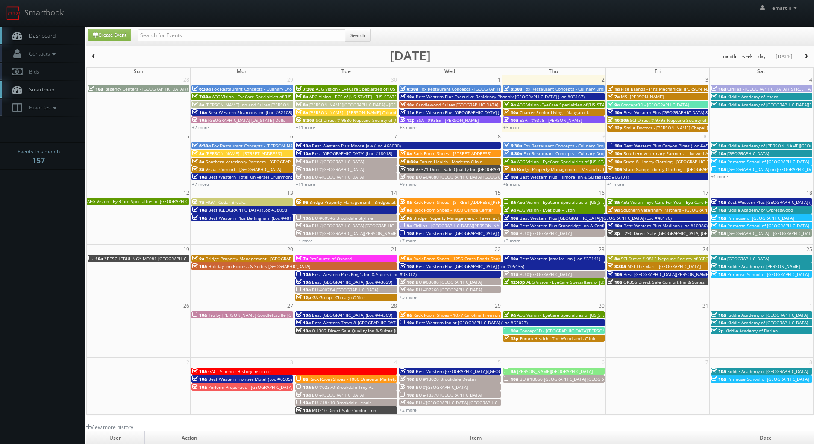
click at [46, 33] on span "Dashboard" at bounding box center [40, 35] width 31 height 7
click at [54, 40] on link "Dashboard" at bounding box center [42, 36] width 85 height 18
click at [39, 37] on span "Dashboard" at bounding box center [40, 35] width 31 height 7
click at [57, 254] on body "Smartbook Toggle Side Navigation Toggle Top Navigation emartin emartin Profile …" at bounding box center [407, 295] width 814 height 591
click at [242, 22] on div "emartin emartin Profile Logout" at bounding box center [407, 13] width 814 height 26
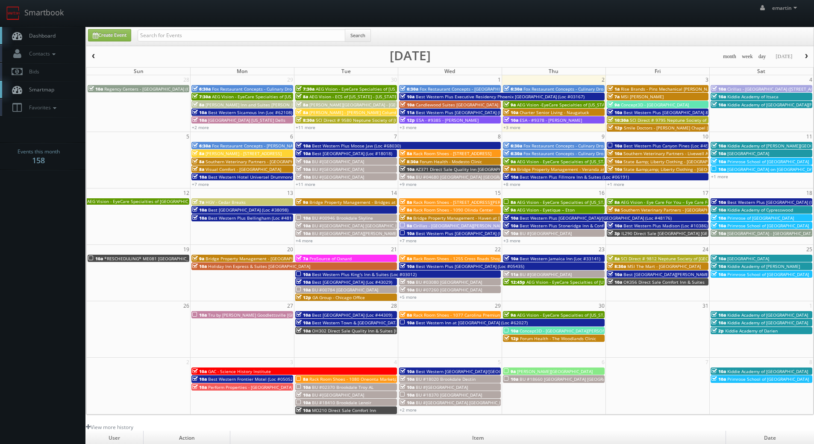
click at [35, 34] on span "Dashboard" at bounding box center [40, 35] width 31 height 7
click at [33, 28] on link "Dashboard" at bounding box center [42, 36] width 85 height 18
click at [129, 254] on td "10a *RESCHEDULING* [GEOGRAPHIC_DATA]" at bounding box center [139, 277] width 104 height 47
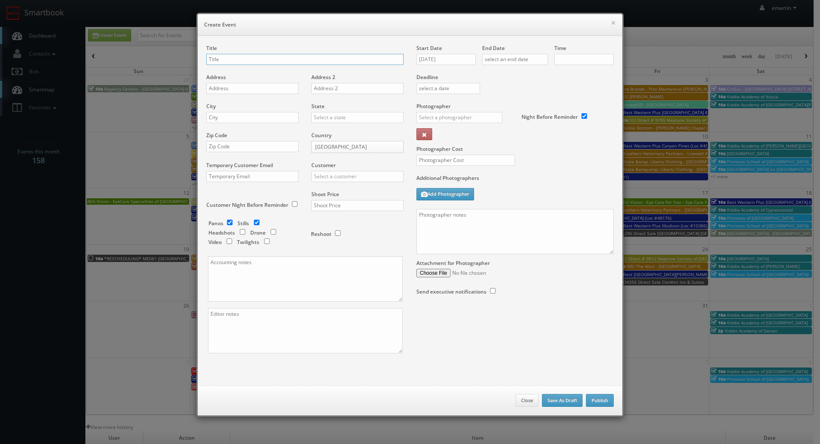
checkbox input "true"
type input "10:00am"
checkbox input "true"
click at [611, 24] on button "×" at bounding box center [613, 23] width 5 height 6
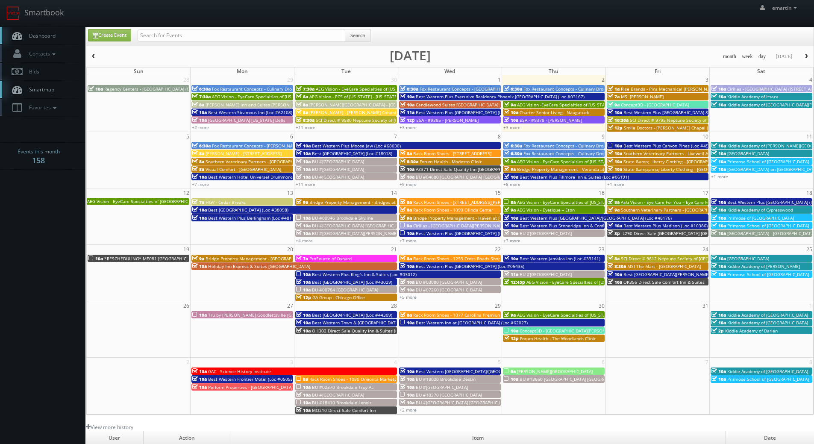
click at [168, 257] on span "*RESCHEDULING* ME081 [GEOGRAPHIC_DATA]" at bounding box center [152, 259] width 96 height 6
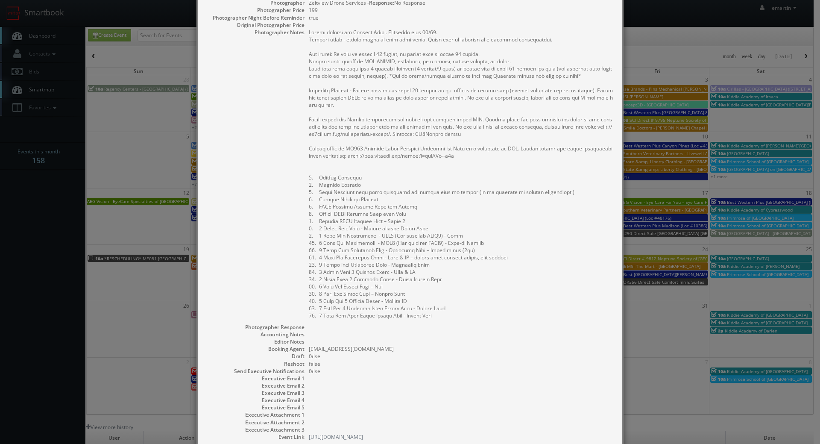
scroll to position [271, 0]
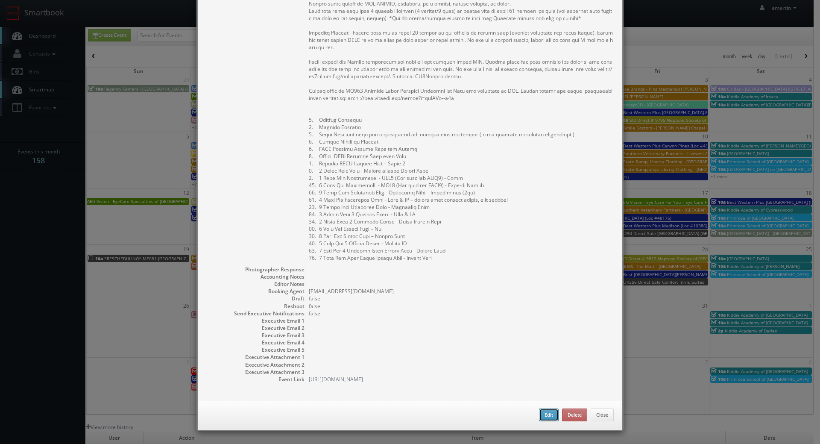
click at [547, 415] on button "Edit" at bounding box center [549, 414] width 20 height 13
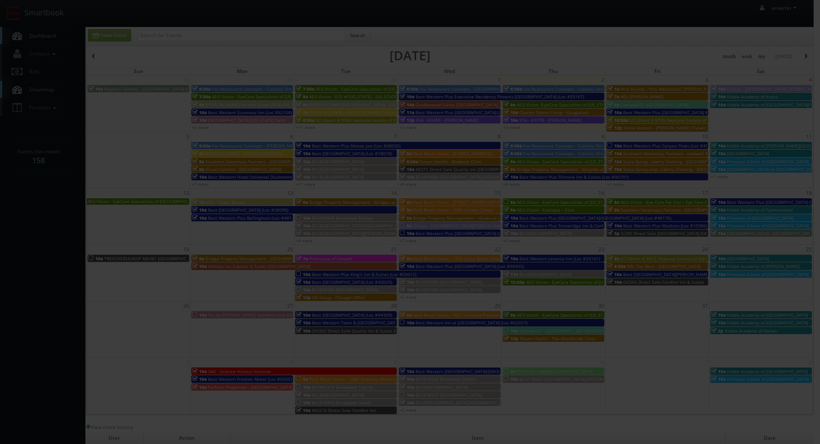
type input "*RESCHEDULING* ME081 [GEOGRAPHIC_DATA]"
type input "25 Hancock St"
type input "Portland"
select select "[US_STATE]"
type input "04101"
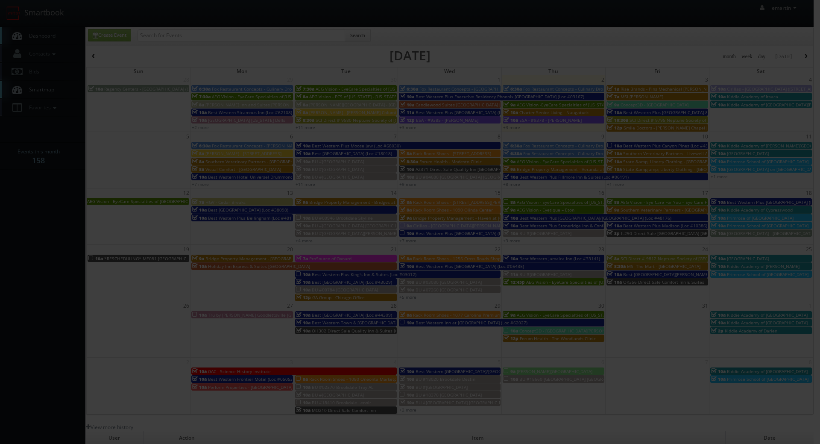
type input "1,800"
checkbox input "true"
type input "10/19/2025"
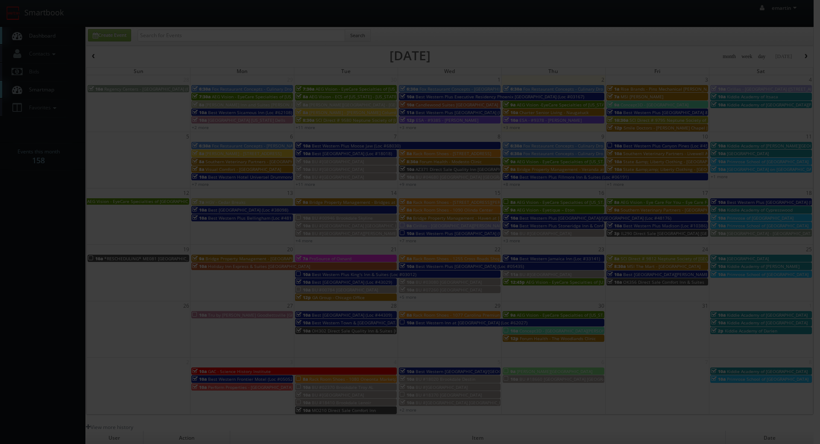
type input "10/19/2025"
type input "10:00am"
checkbox input "true"
type textarea "Onsite contact is Matthew Tobin. Overnight stay 10/18. Partial shoot - please r…"
type input "400"
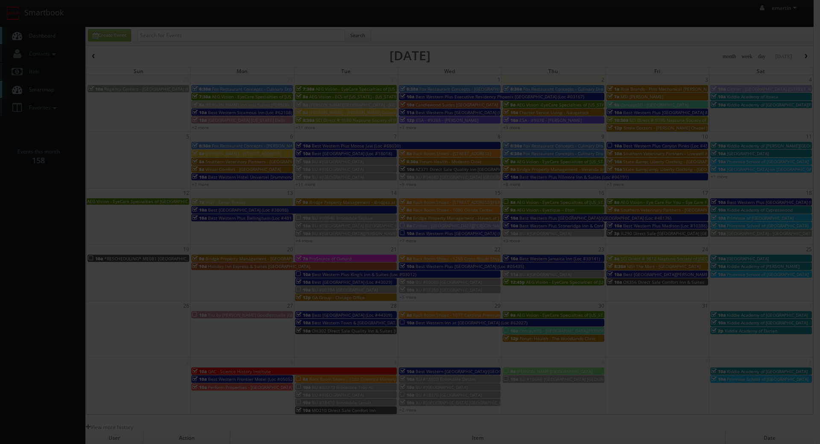
select select "curt@cjlfotos.com"
select select "cs3design360@gmail.com"
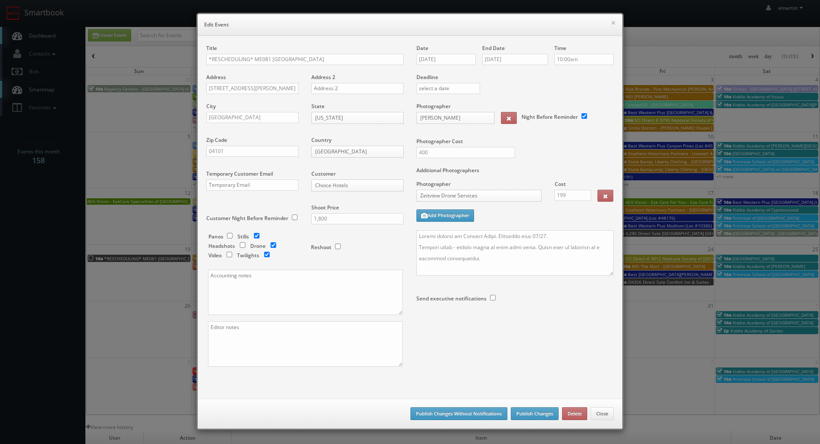
select select "fake69@mg.cs3calendar.com"
type input "1,800"
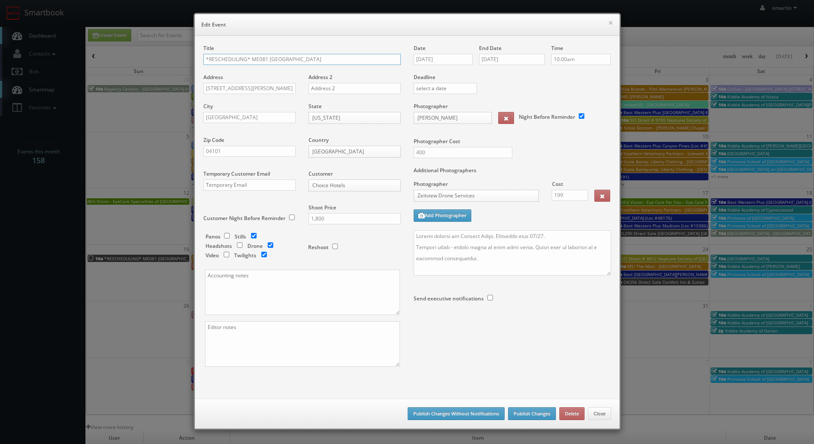
drag, startPoint x: 248, startPoint y: 59, endPoint x: 159, endPoint y: 59, distance: 89.7
click at [159, 59] on div "× Edit Event Title *RESCHEDULING* ME081 Cambria Hotel Portland Downtown Old Por…" at bounding box center [407, 222] width 814 height 444
type input "ME081 [GEOGRAPHIC_DATA] [GEOGRAPHIC_DATA]"
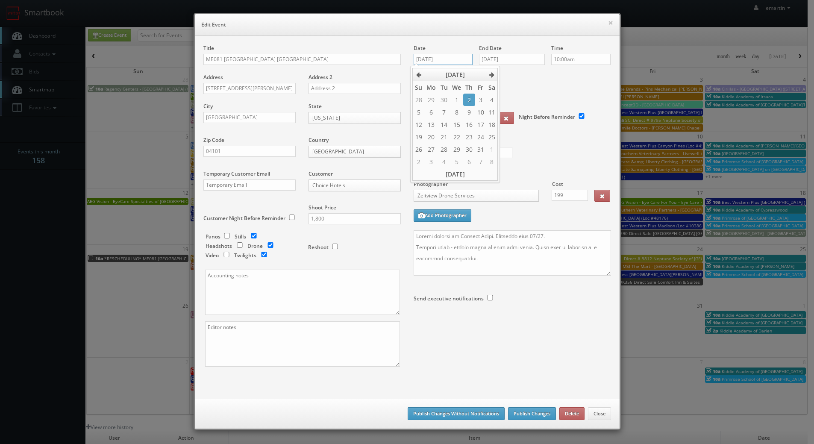
click at [435, 55] on input "10/19/2025" at bounding box center [443, 59] width 59 height 11
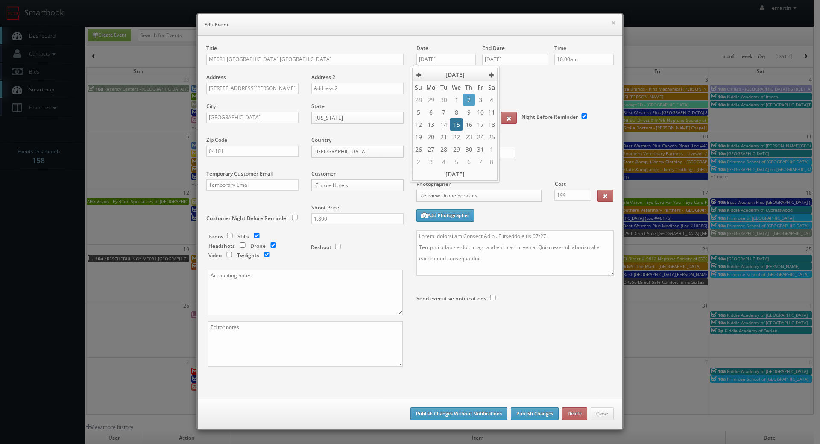
click at [458, 128] on td "15" at bounding box center [456, 124] width 13 height 12
type input "10/15/2025"
click at [515, 57] on input "10/19/2025" at bounding box center [515, 59] width 66 height 11
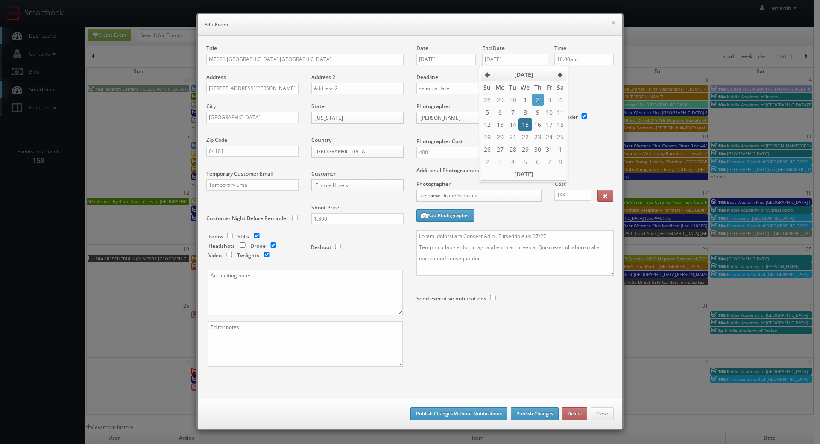
click at [524, 122] on td "15" at bounding box center [525, 124] width 13 height 12
type input "10/15/2025"
drag, startPoint x: 491, startPoint y: 237, endPoint x: 486, endPoint y: 239, distance: 4.8
click at [491, 238] on textarea at bounding box center [515, 252] width 197 height 45
click at [413, 234] on div "Date 10/15/2025 End Date 10/15/2025 Time 10:00am Deadline Photographer Curtis L…" at bounding box center [515, 192] width 210 height 297
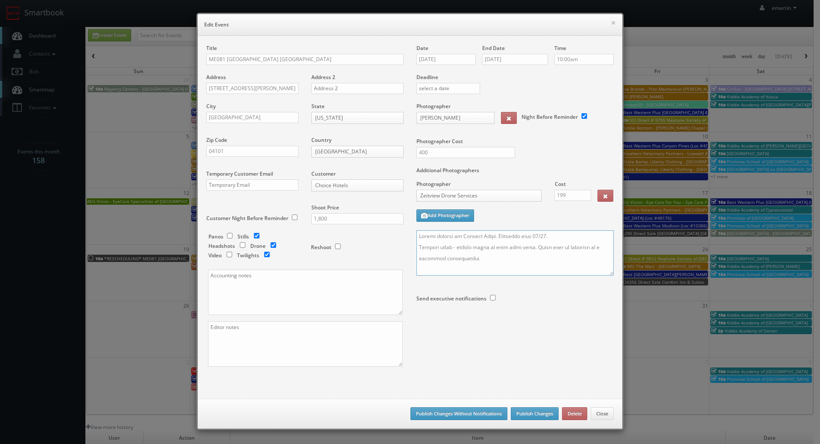
click at [417, 237] on textarea at bounding box center [515, 252] width 197 height 45
click at [421, 232] on textarea at bounding box center [515, 252] width 197 height 45
click at [542, 248] on textarea at bounding box center [515, 252] width 197 height 45
type textarea "UPDATE: Date changed to 10/15. Onsite contact is Matthew Tobin. Overnight stay …"
click at [494, 210] on div "Additional Photographers Photographer Cost Zeitview Drone Services _justin _pho…" at bounding box center [515, 199] width 197 height 64
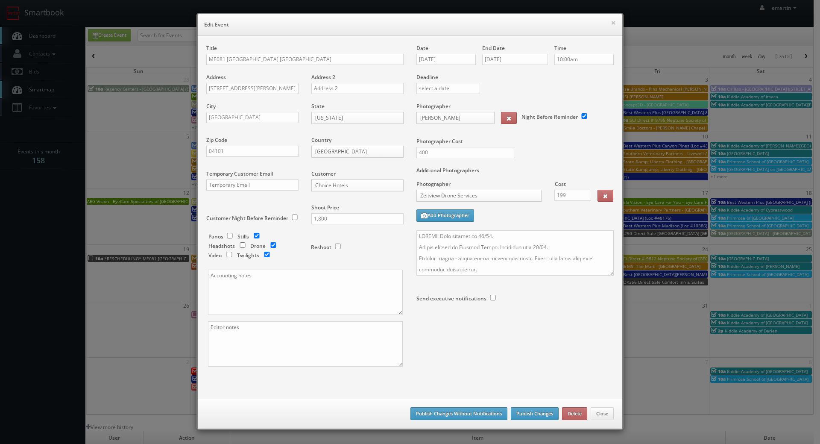
click at [508, 309] on div "Send executive notifications" at bounding box center [466, 297] width 99 height 26
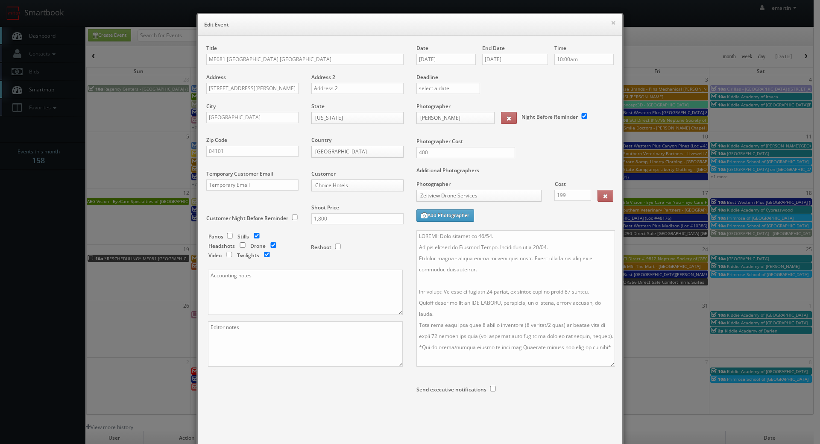
drag, startPoint x: 604, startPoint y: 273, endPoint x: 605, endPoint y: 365, distance: 92.3
click at [605, 365] on textarea at bounding box center [516, 298] width 199 height 136
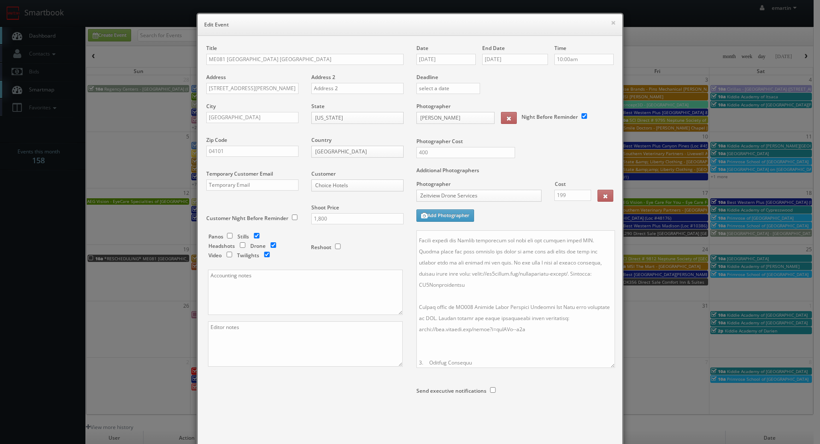
scroll to position [0, 0]
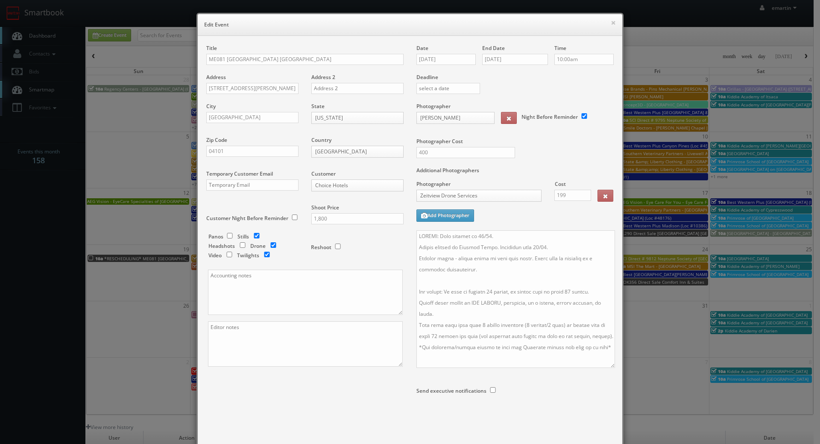
click at [537, 218] on div "Additional Photographers Photographer Cost Zeitview Drone Services _justin _pho…" at bounding box center [515, 199] width 197 height 64
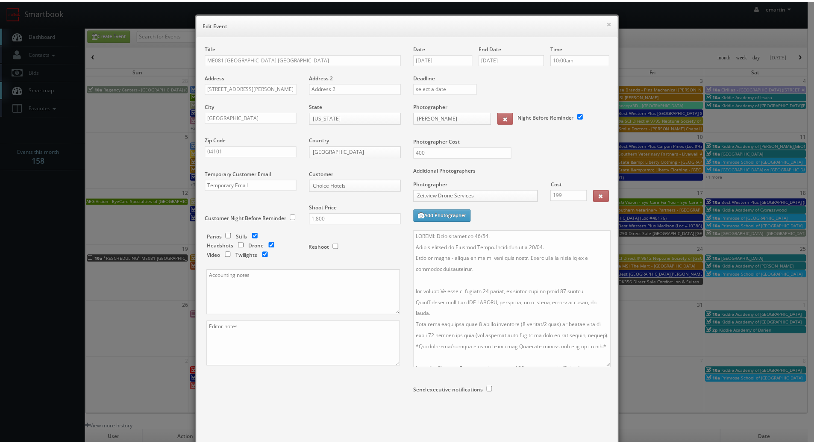
scroll to position [51, 0]
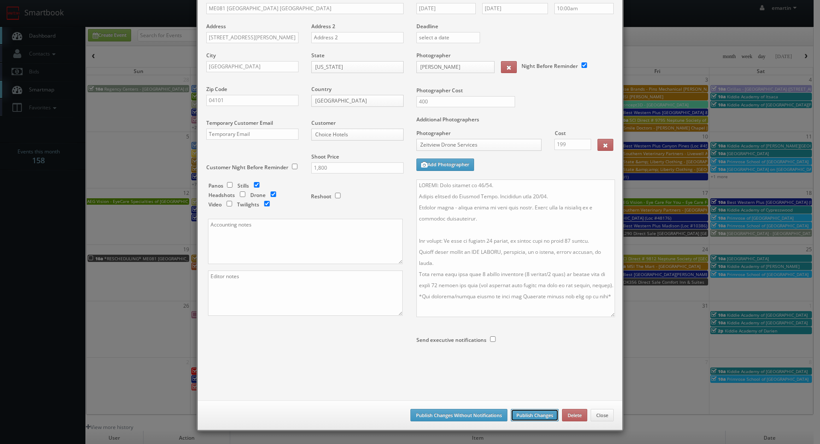
click at [537, 415] on button "Publish Changes" at bounding box center [535, 415] width 48 height 13
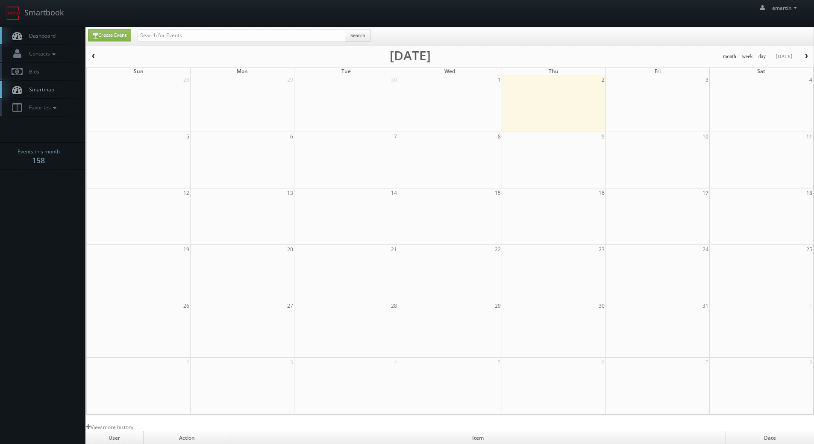
drag, startPoint x: 53, startPoint y: 35, endPoint x: 44, endPoint y: 35, distance: 8.6
click at [53, 34] on span "Dashboard" at bounding box center [40, 35] width 31 height 7
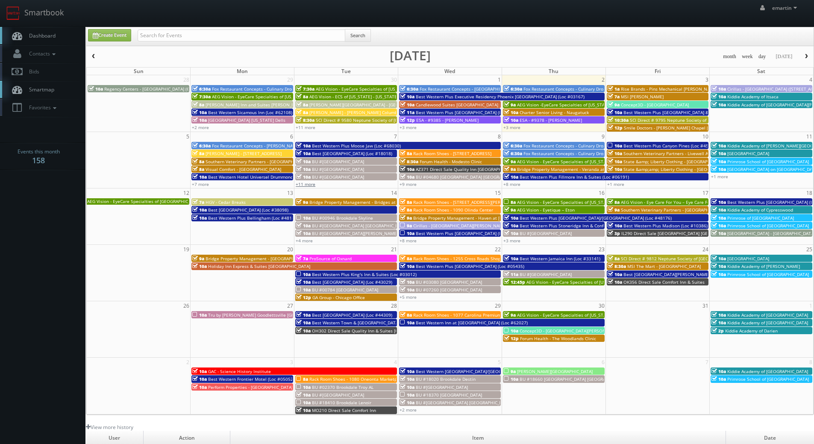
click at [311, 184] on link "+11 more" at bounding box center [306, 184] width 20 height 6
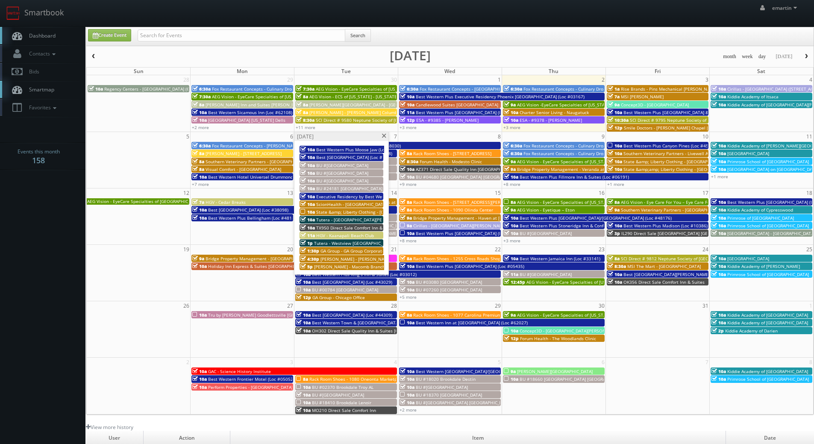
click at [330, 175] on span "BU #[GEOGRAPHIC_DATA]" at bounding box center [342, 173] width 52 height 6
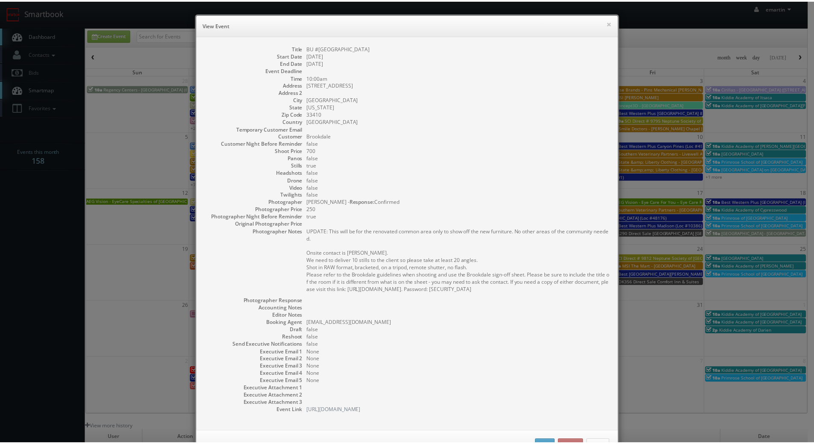
scroll to position [31, 0]
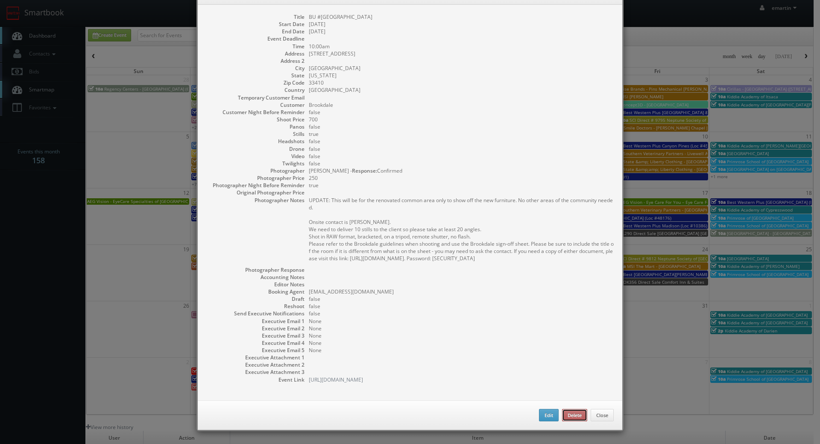
click at [576, 413] on button "Delete" at bounding box center [574, 415] width 25 height 13
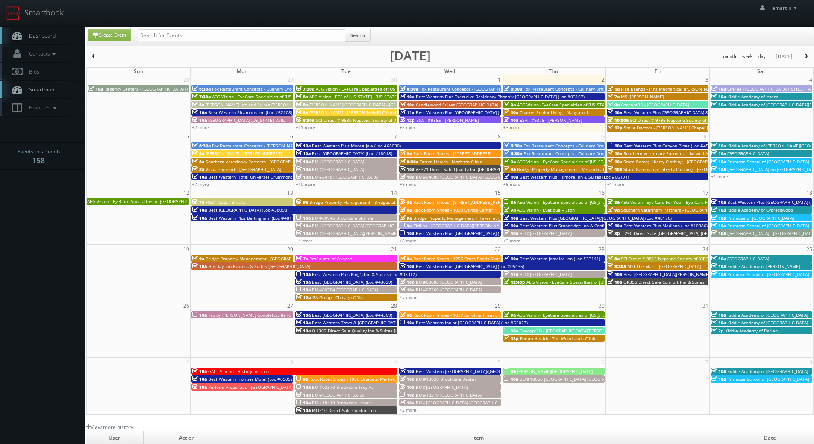
click at [54, 33] on span "Dashboard" at bounding box center [40, 35] width 31 height 7
click at [48, 32] on link "Dashboard" at bounding box center [42, 36] width 85 height 18
click at [57, 33] on link "Dashboard" at bounding box center [42, 36] width 85 height 18
drag, startPoint x: 296, startPoint y: 21, endPoint x: 319, endPoint y: 10, distance: 25.8
click at [300, 17] on div "emartin emartin Profile Logout" at bounding box center [407, 13] width 814 height 26
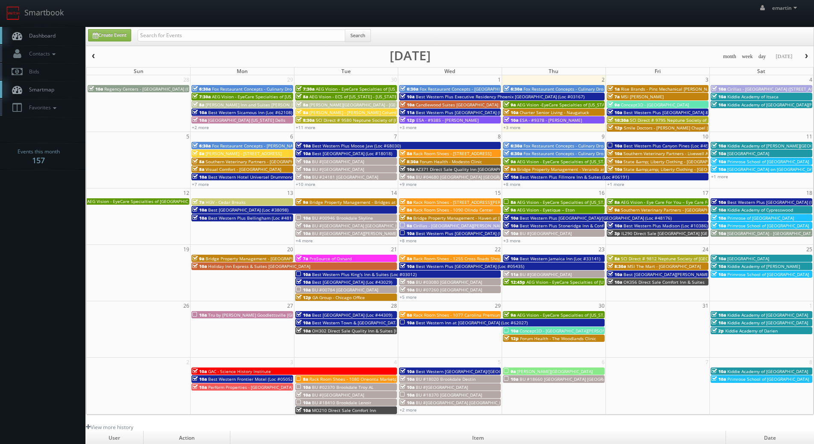
click at [434, 14] on div "emartin emartin Profile Logout" at bounding box center [407, 13] width 814 height 26
click at [203, 185] on link "+7 more" at bounding box center [200, 184] width 17 height 6
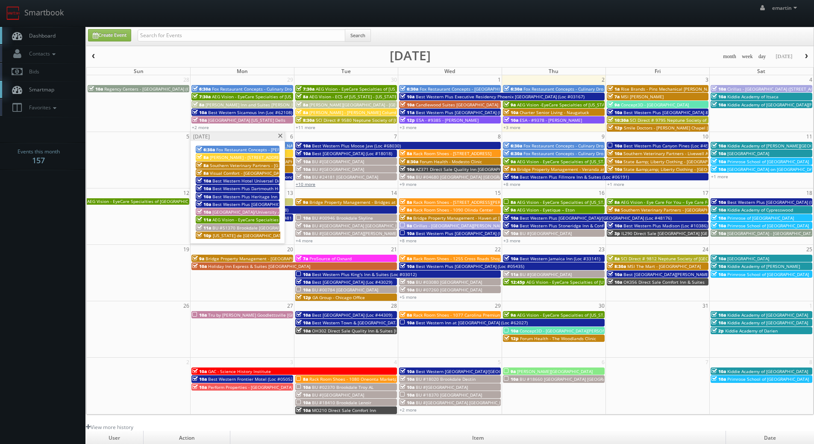
click at [309, 186] on link "+10 more" at bounding box center [306, 184] width 20 height 6
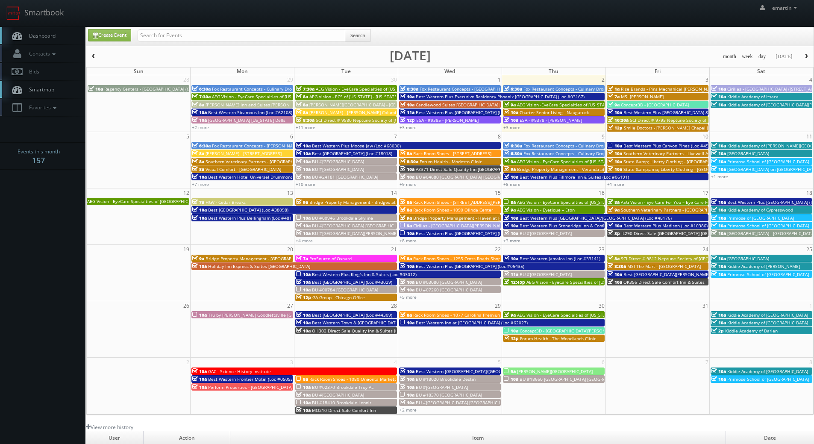
click at [50, 35] on span "Dashboard" at bounding box center [40, 35] width 31 height 7
click at [38, 29] on link "Dashboard" at bounding box center [42, 36] width 85 height 18
click at [53, 29] on link "Dashboard" at bounding box center [42, 36] width 85 height 18
click at [479, 44] on div "Create Event Search" at bounding box center [451, 37] width 738 height 17
click at [33, 242] on body "Smartbook Toggle Side Navigation Toggle Top Navigation emartin emartin Profile …" at bounding box center [407, 295] width 814 height 591
